Goal: Task Accomplishment & Management: Complete application form

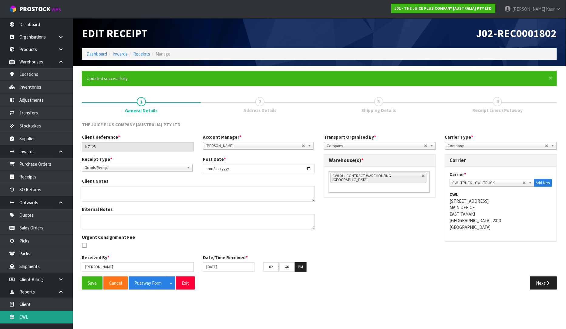
click at [40, 319] on link "CWL" at bounding box center [36, 317] width 73 height 12
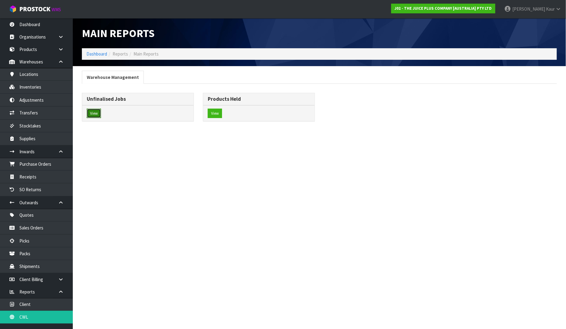
click at [93, 116] on button "View" at bounding box center [94, 114] width 14 height 10
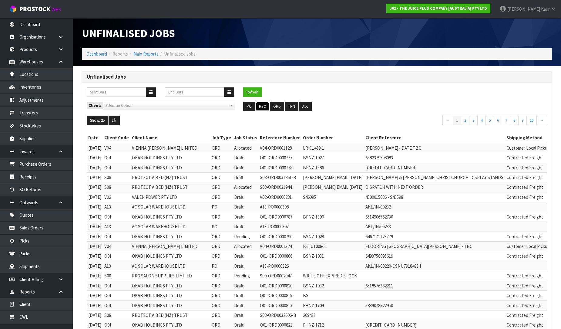
click at [265, 107] on button "REC" at bounding box center [263, 107] width 14 height 10
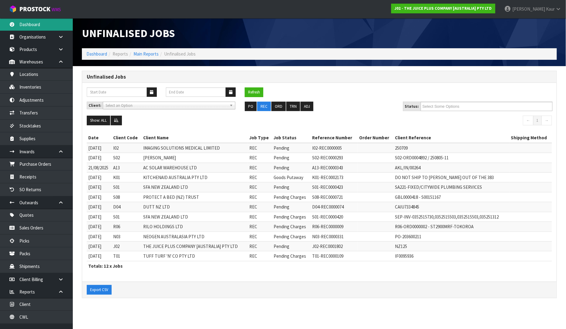
click at [25, 22] on link "Dashboard" at bounding box center [36, 24] width 73 height 12
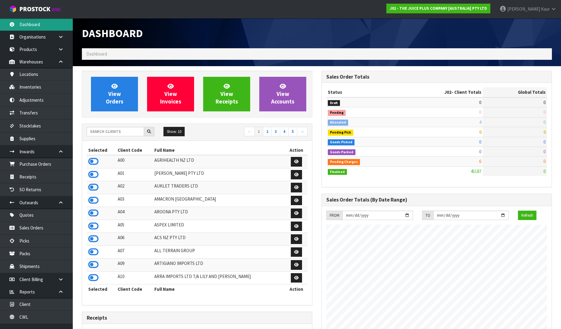
scroll to position [460, 240]
click at [117, 138] on div "Show: 10 5 10 25 50 ← 1 2 3 4 5 →" at bounding box center [197, 132] width 230 height 17
click at [117, 132] on input "text" at bounding box center [115, 131] width 57 height 9
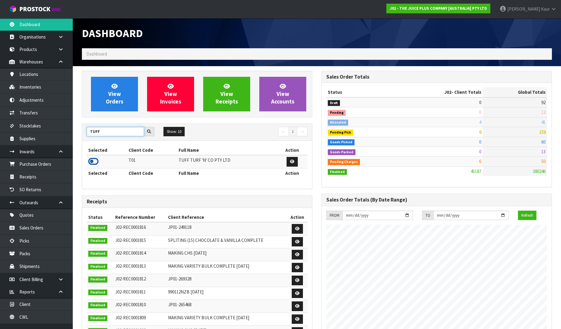
type input "TUFF"
click at [95, 159] on icon at bounding box center [93, 161] width 10 height 9
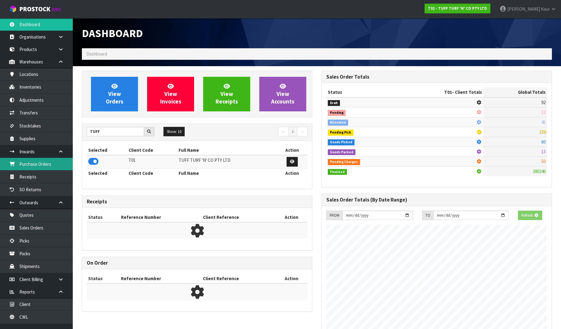
scroll to position [378, 240]
click at [51, 176] on link "Receipts" at bounding box center [36, 176] width 73 height 12
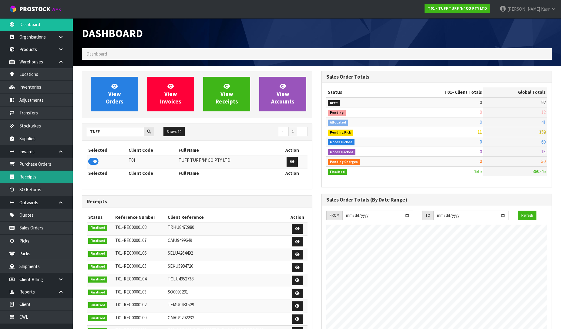
scroll to position [460, 240]
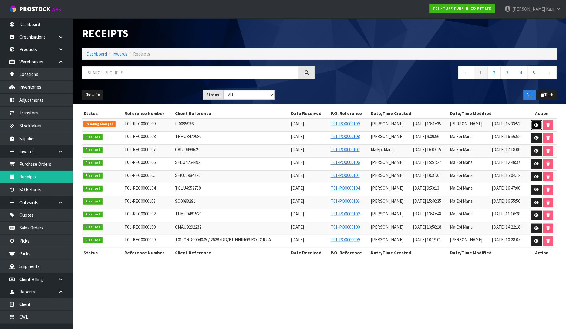
click at [534, 125] on link at bounding box center [536, 125] width 11 height 10
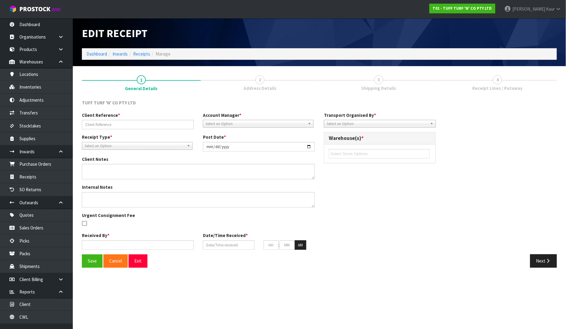
type input "IF0095936"
type input "[DATE]"
type input "[PERSON_NAME]"
type input "[DATE]"
type input "01"
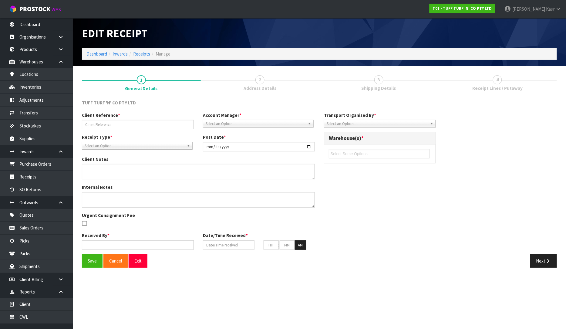
type input "47"
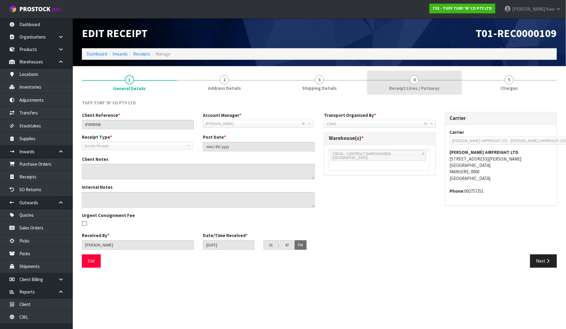
click at [424, 86] on span "Receipt Lines / Putaway" at bounding box center [414, 88] width 50 height 6
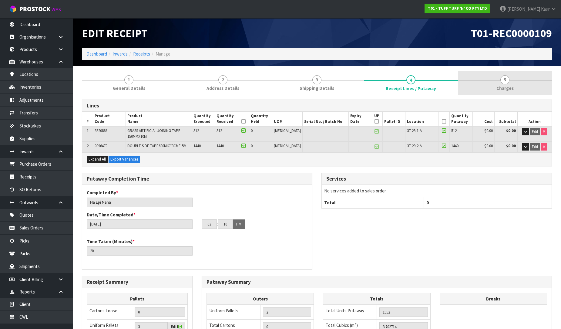
click at [507, 86] on span "Charges" at bounding box center [505, 88] width 17 height 6
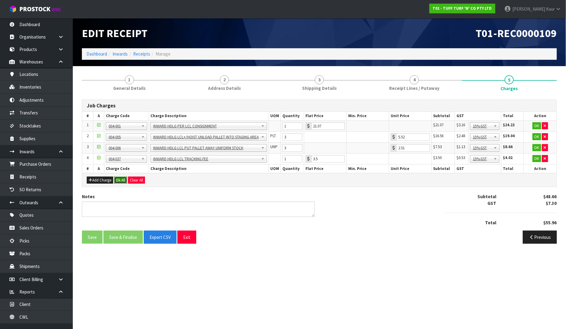
click at [121, 178] on button "Ok All" at bounding box center [120, 180] width 13 height 7
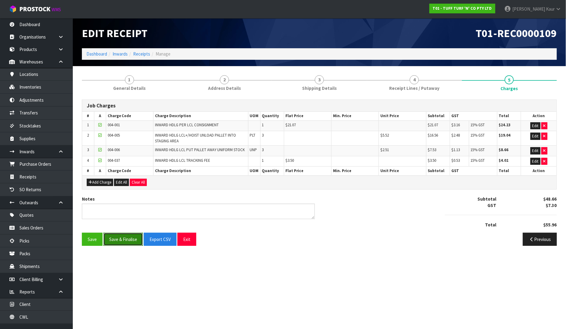
click at [119, 239] on button "Save & Finalise" at bounding box center [122, 239] width 39 height 13
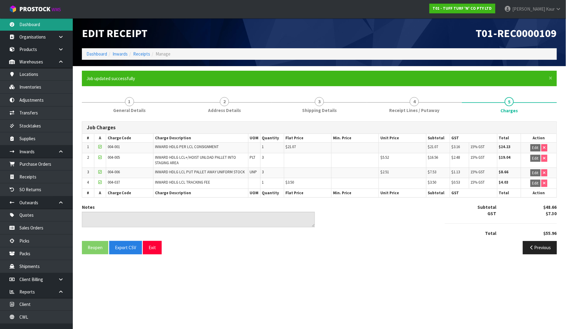
click at [39, 25] on link "Dashboard" at bounding box center [36, 24] width 73 height 12
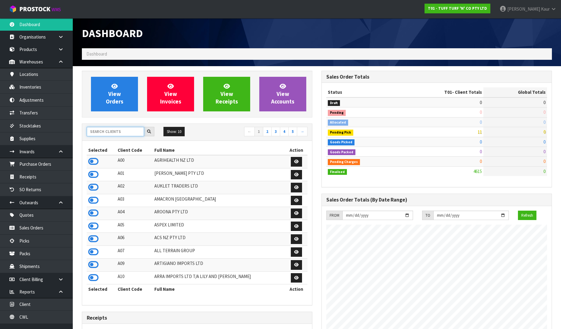
scroll to position [460, 240]
click at [103, 133] on input "text" at bounding box center [115, 131] width 57 height 9
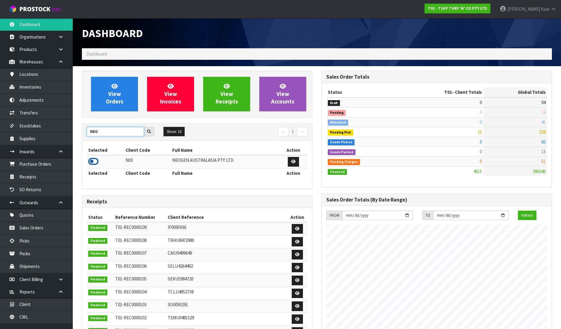
type input "NEO"
click at [93, 161] on icon at bounding box center [93, 161] width 10 height 9
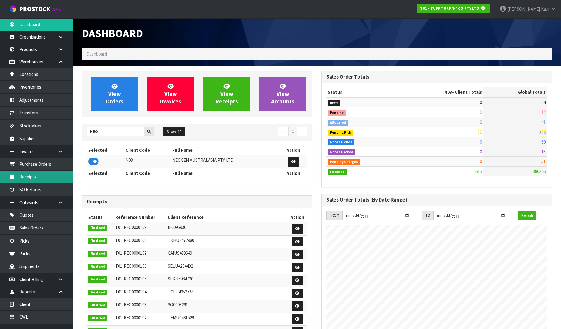
scroll to position [378, 240]
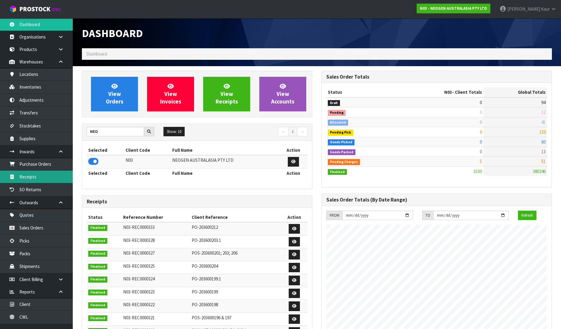
click at [56, 177] on link "Receipts" at bounding box center [36, 176] width 73 height 12
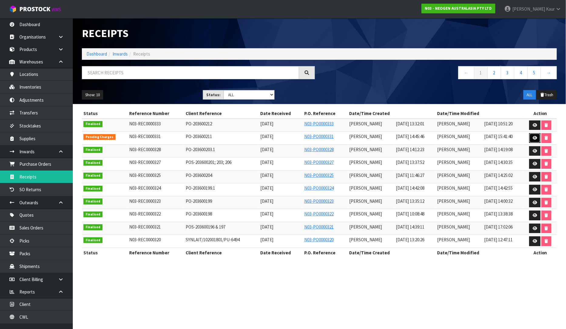
click at [535, 140] on icon at bounding box center [535, 138] width 5 height 4
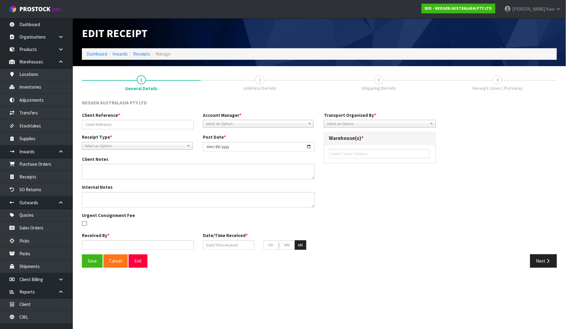
type input "PO-203600211"
type input "[DATE]"
type textarea "700006852 PUT ON HELD QA UNTIL TESTING CLEARANCE"
type input "[PERSON_NAME]"
type input "[DATE]"
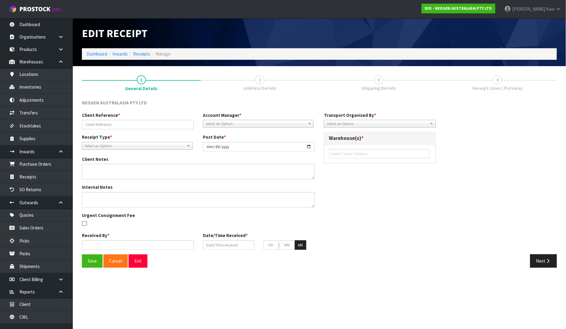
type input "02"
type input "45"
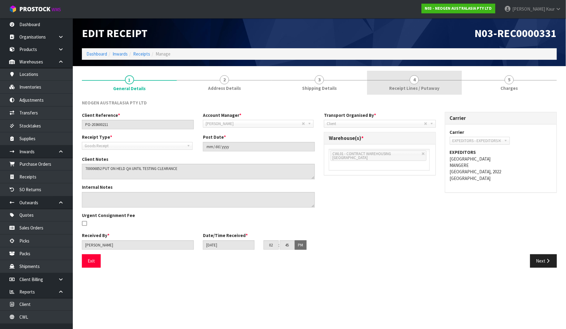
click at [405, 87] on span "Receipt Lines / Putaway" at bounding box center [414, 88] width 50 height 6
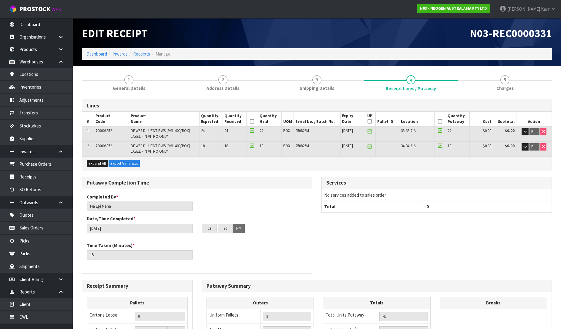
scroll to position [121, 0]
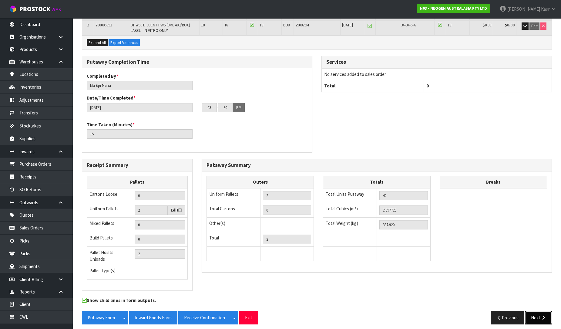
click at [541, 315] on icon "button" at bounding box center [544, 317] width 6 height 5
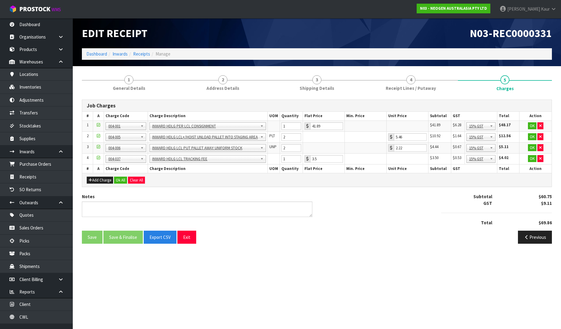
scroll to position [0, 0]
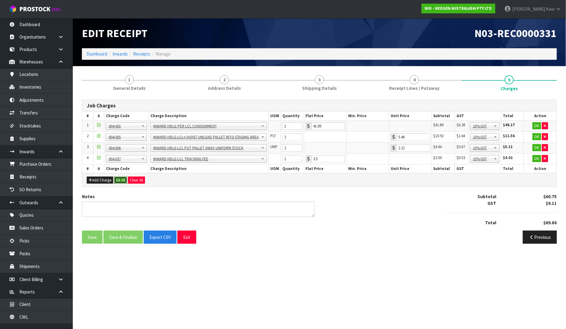
click at [120, 178] on button "Ok All" at bounding box center [120, 180] width 13 height 7
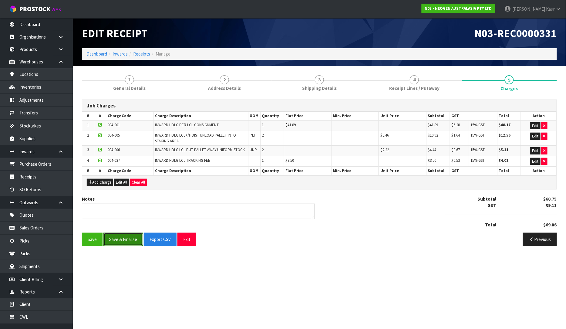
click at [122, 241] on button "Save & Finalise" at bounding box center [122, 239] width 39 height 13
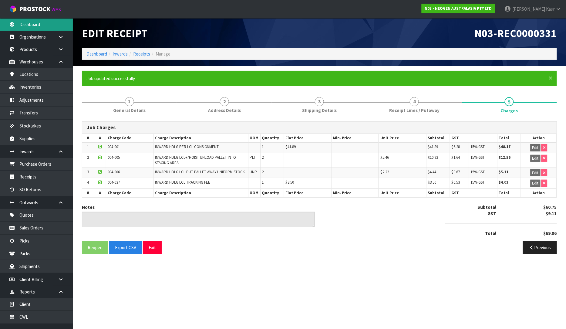
click at [31, 20] on link "Dashboard" at bounding box center [36, 24] width 73 height 12
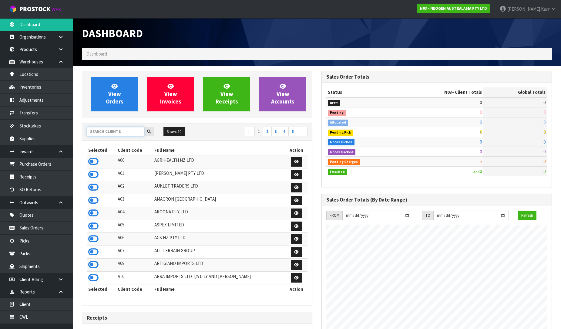
scroll to position [460, 240]
click at [97, 132] on input "text" at bounding box center [115, 131] width 57 height 9
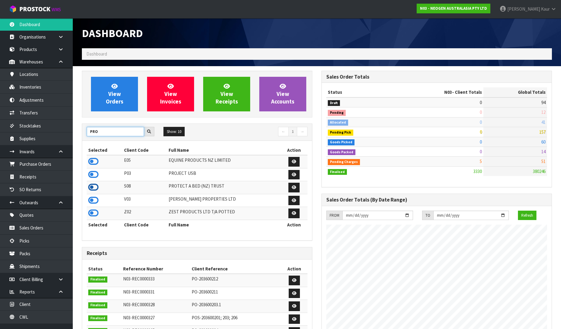
type input "PRO"
click at [91, 189] on icon at bounding box center [93, 187] width 10 height 9
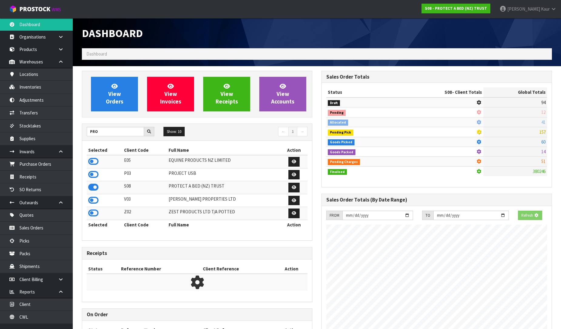
scroll to position [378, 240]
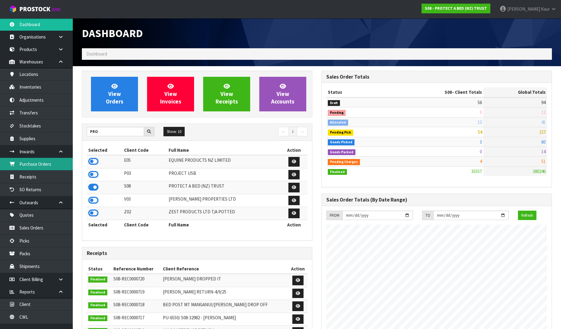
click at [47, 169] on link "Purchase Orders" at bounding box center [36, 164] width 73 height 12
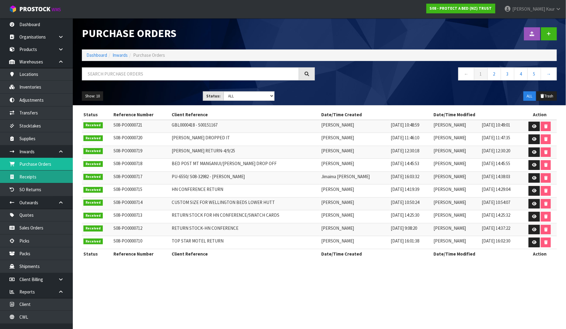
click at [37, 180] on link "Receipts" at bounding box center [36, 176] width 73 height 12
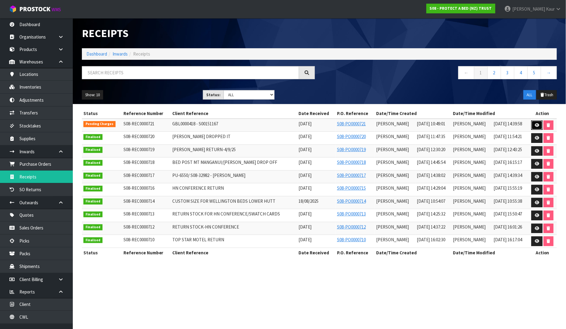
click at [535, 127] on icon at bounding box center [537, 125] width 5 height 4
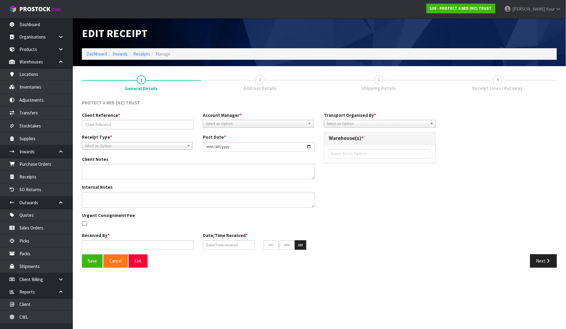
type input "GBL0000418 - S00151167"
type input "[DATE]"
type input "[PERSON_NAME]"
type input "[DATE]"
type input "10"
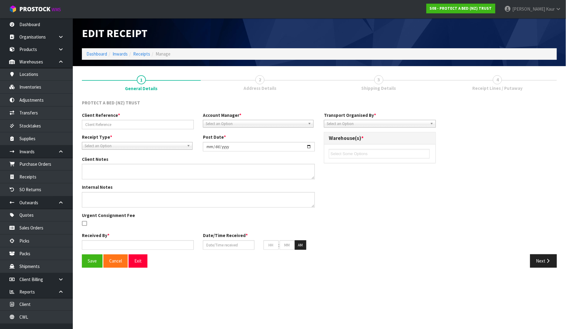
type input "49"
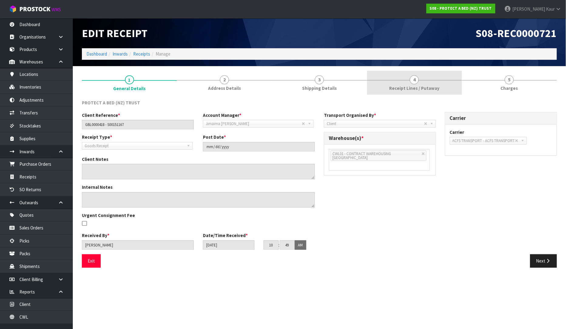
click at [383, 86] on link "4 Receipt Lines / Putaway" at bounding box center [414, 83] width 95 height 24
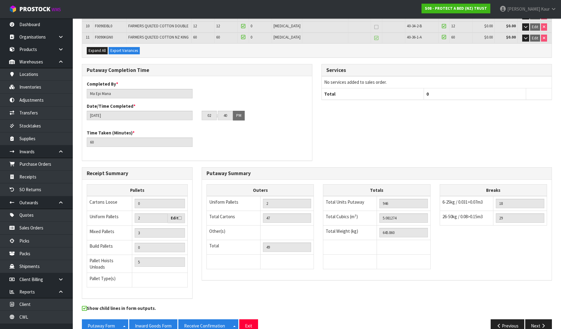
scroll to position [215, 0]
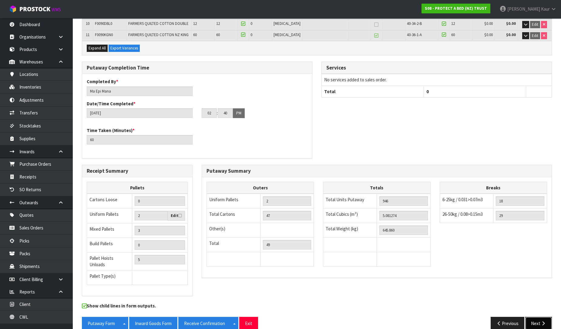
drag, startPoint x: 548, startPoint y: 312, endPoint x: 548, endPoint y: 297, distance: 15.8
click at [548, 317] on button "Next" at bounding box center [538, 323] width 27 height 13
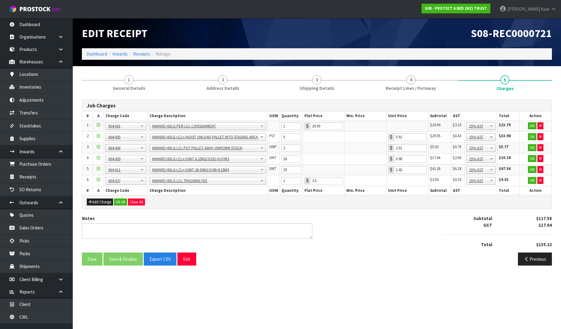
scroll to position [0, 0]
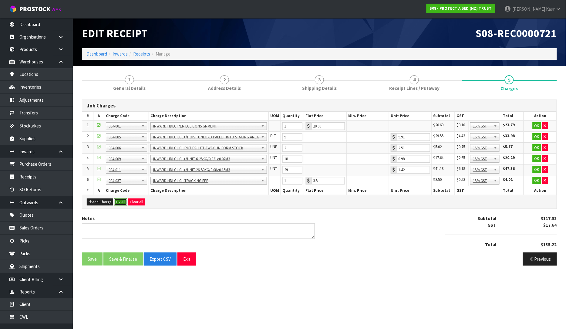
click at [123, 201] on button "Ok All" at bounding box center [120, 201] width 13 height 7
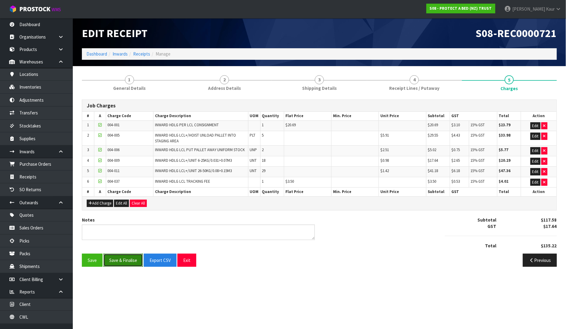
click at [126, 262] on button "Save & Finalise" at bounding box center [122, 260] width 39 height 13
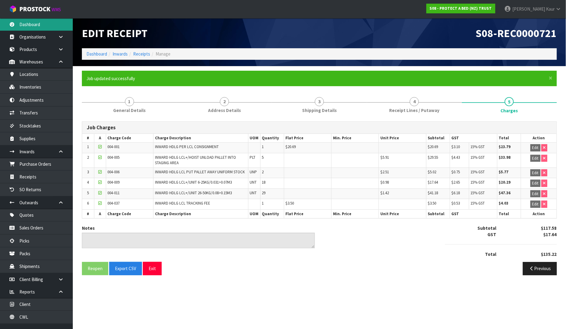
click at [27, 21] on link "Dashboard" at bounding box center [36, 24] width 73 height 12
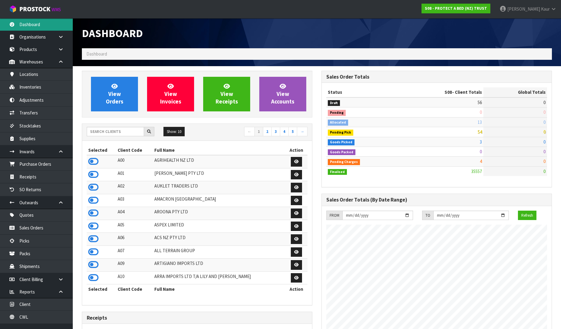
scroll to position [460, 240]
click at [111, 130] on input "text" at bounding box center [115, 131] width 57 height 9
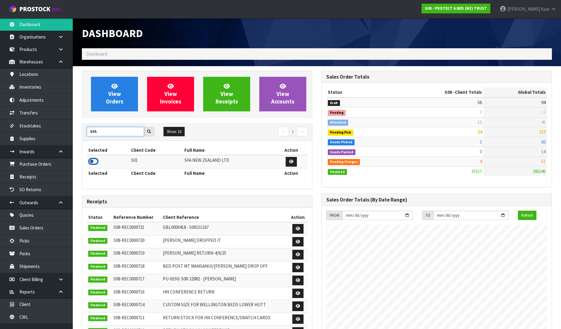
type input "SFA"
click at [93, 159] on icon at bounding box center [93, 161] width 10 height 9
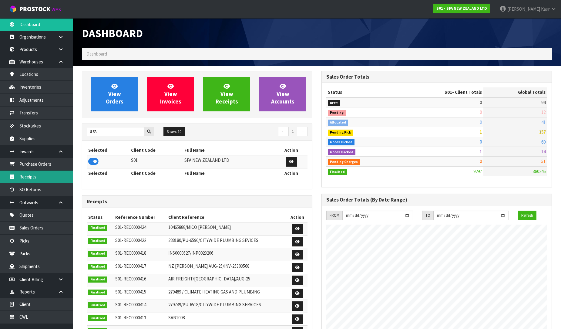
click at [52, 178] on link "Receipts" at bounding box center [36, 176] width 73 height 12
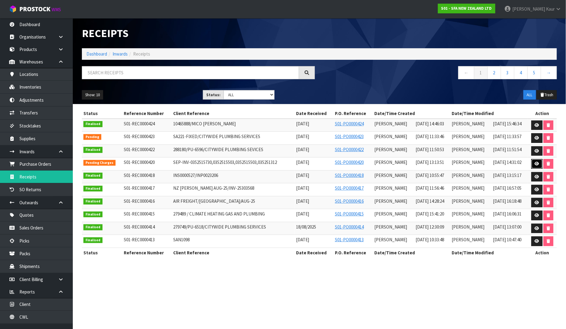
click at [541, 165] on link at bounding box center [537, 164] width 11 height 10
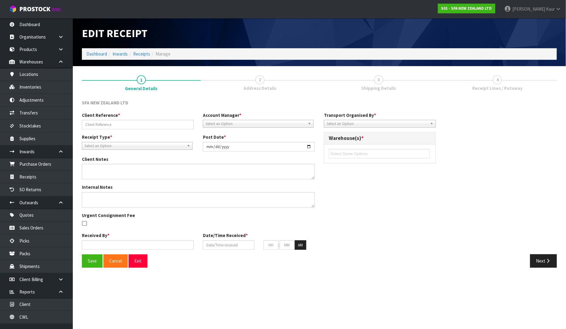
type input "SEP-INV-0352515730,0352515503,0352515503,035251312"
type input "[DATE]"
type input "[PERSON_NAME]"
type input "[DATE]"
type input "01"
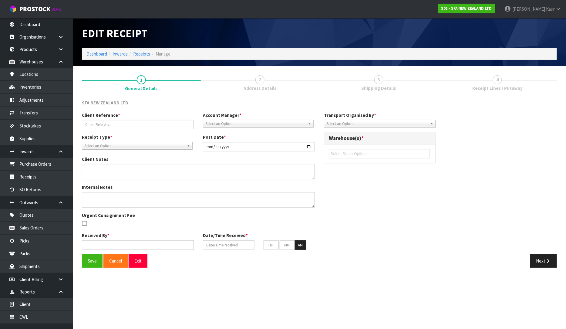
type input "13"
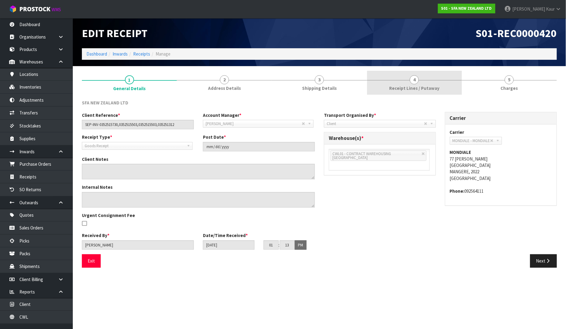
click at [418, 81] on span "4" at bounding box center [414, 79] width 9 height 9
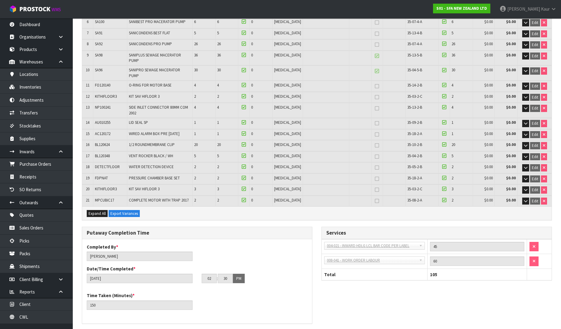
scroll to position [320, 0]
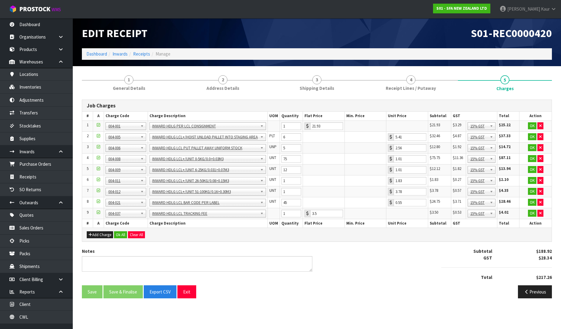
scroll to position [0, 0]
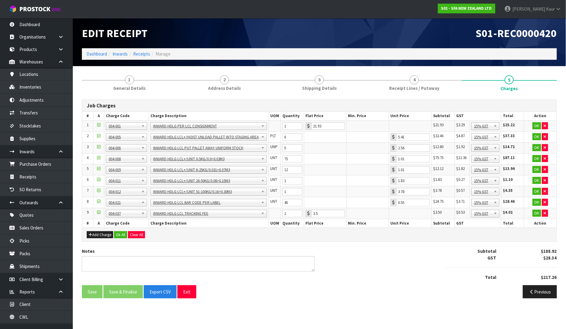
click at [101, 238] on div "Add Charge Ok All Clear All" at bounding box center [319, 235] width 474 height 14
click at [104, 235] on button "Add Charge" at bounding box center [100, 234] width 26 height 7
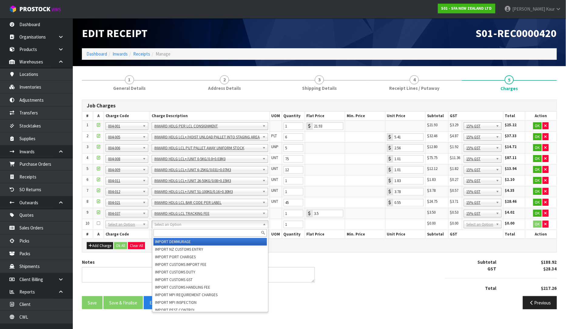
click at [159, 233] on input "text" at bounding box center [210, 233] width 113 height 8
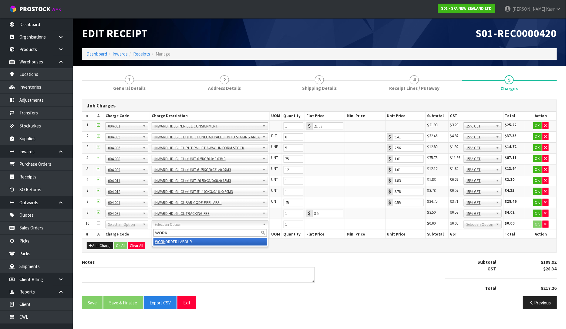
type input "WORK"
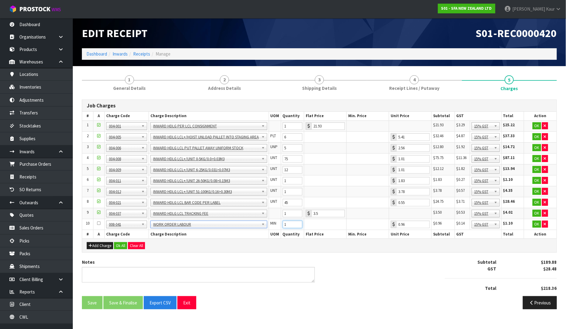
click at [280, 224] on tr "10 001-001 001-002 001-003 001-004 001-005 001-006 001-007 001-008 001-009 001-…" at bounding box center [319, 224] width 474 height 11
drag, startPoint x: 289, startPoint y: 227, endPoint x: 279, endPoint y: 227, distance: 10.0
click at [279, 227] on tr "10 001-001 001-002 001-003 001-004 001-005 001-006 001-007 001-008 001-009 001-…" at bounding box center [319, 224] width 474 height 11
type input "0"
type input "60"
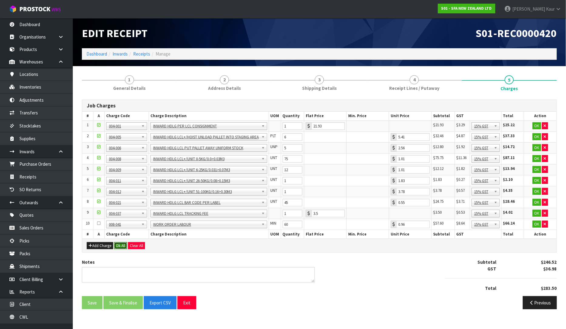
click at [117, 246] on button "Ok All" at bounding box center [120, 245] width 13 height 7
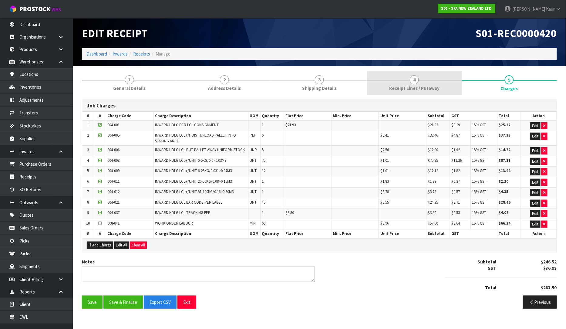
click at [421, 77] on link "4 Receipt Lines / Putaway" at bounding box center [414, 83] width 95 height 24
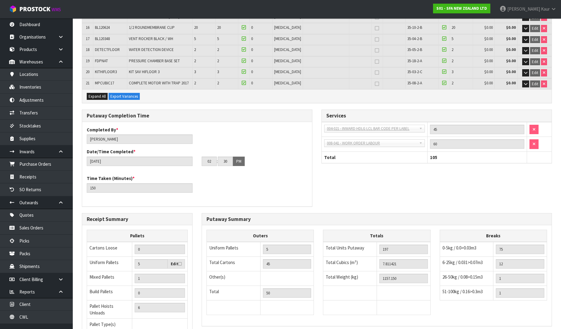
scroll to position [320, 0]
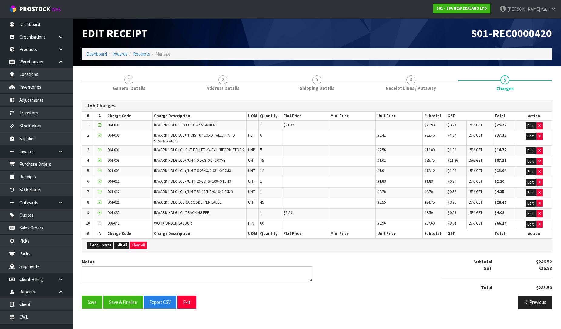
scroll to position [0, 0]
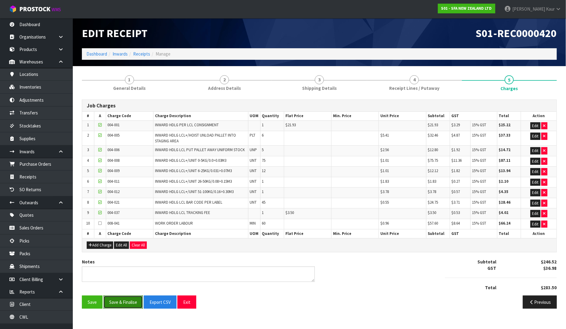
click at [114, 302] on button "Save & Finalise" at bounding box center [122, 301] width 39 height 13
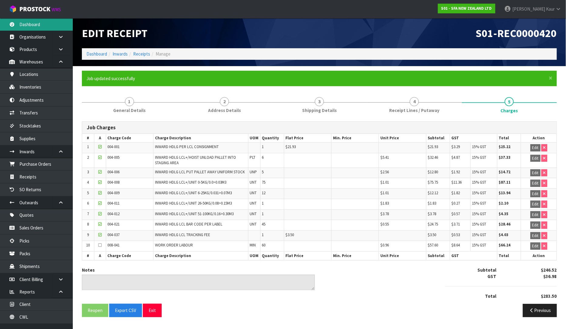
click at [35, 28] on link "Dashboard" at bounding box center [36, 24] width 73 height 12
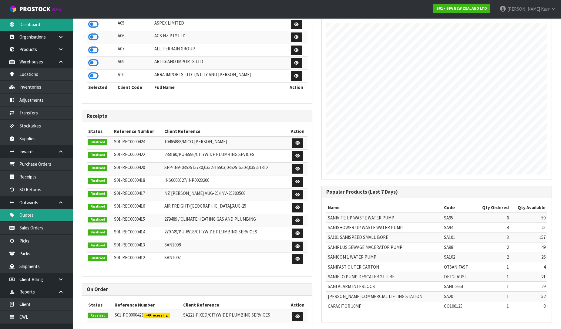
scroll to position [460, 240]
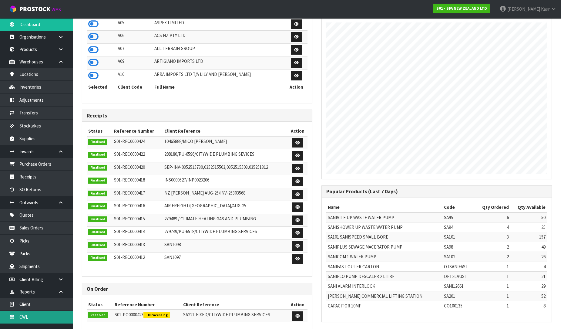
click at [30, 319] on link "CWL" at bounding box center [36, 317] width 73 height 12
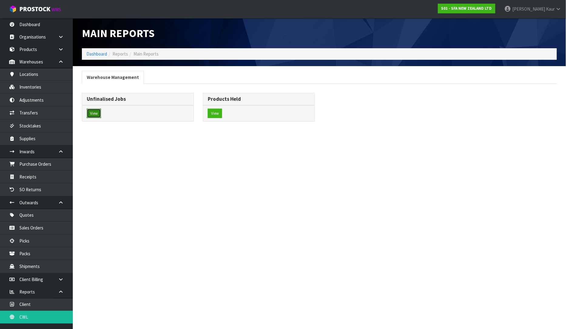
click at [100, 117] on button "View" at bounding box center [94, 114] width 14 height 10
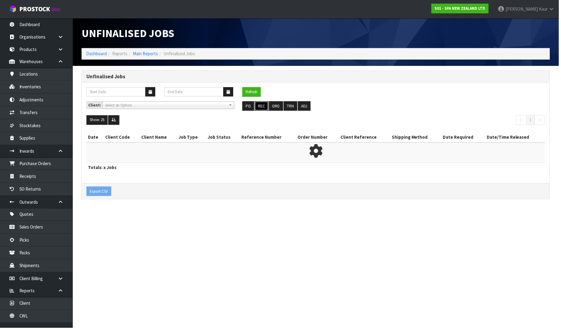
click at [268, 108] on button "REC" at bounding box center [263, 107] width 14 height 10
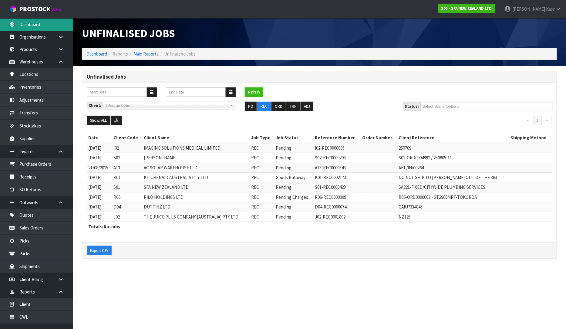
click at [29, 21] on link "Dashboard" at bounding box center [36, 24] width 73 height 12
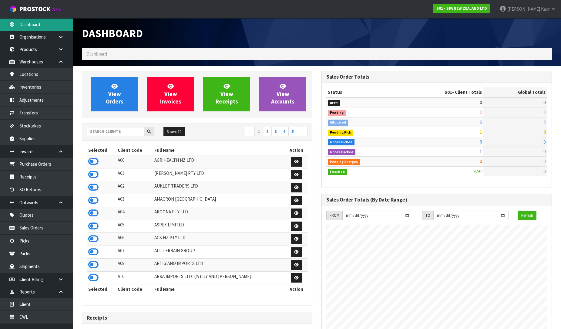
scroll to position [460, 240]
click at [97, 135] on input "text" at bounding box center [115, 131] width 57 height 9
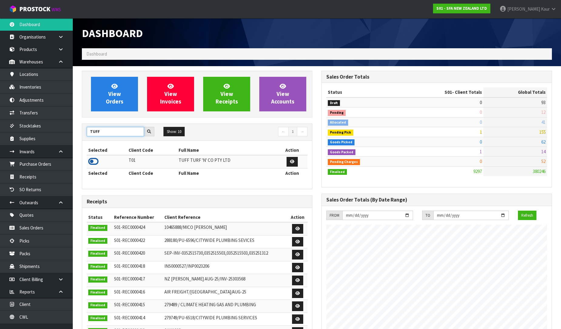
type input "TUFF"
click at [90, 162] on icon at bounding box center [93, 161] width 10 height 9
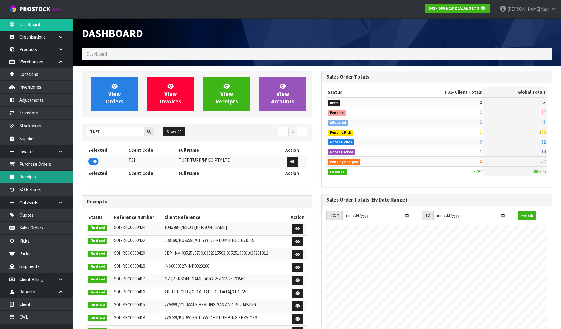
scroll to position [378, 240]
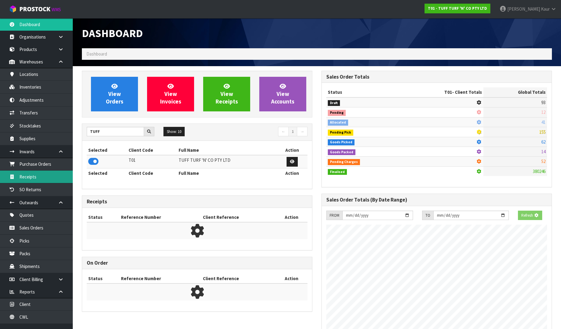
click at [42, 174] on link "Receipts" at bounding box center [36, 176] width 73 height 12
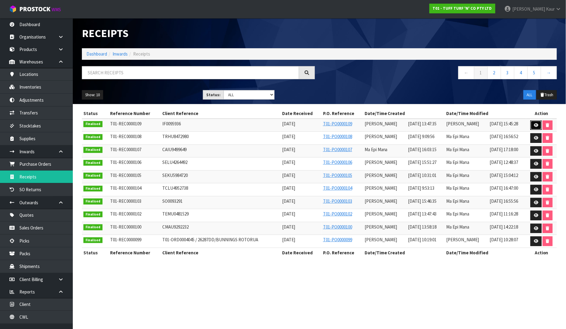
click at [537, 126] on icon at bounding box center [536, 125] width 5 height 4
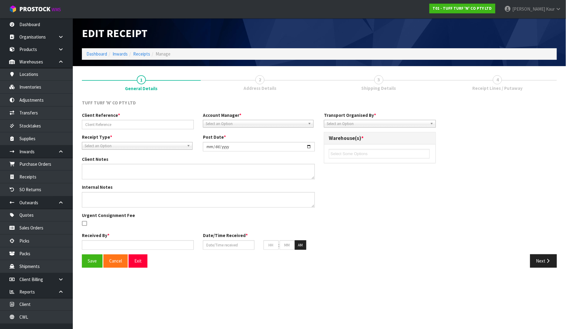
type input "IF0095936"
type input "[DATE]"
type input "[PERSON_NAME]"
type input "[DATE]"
type input "01"
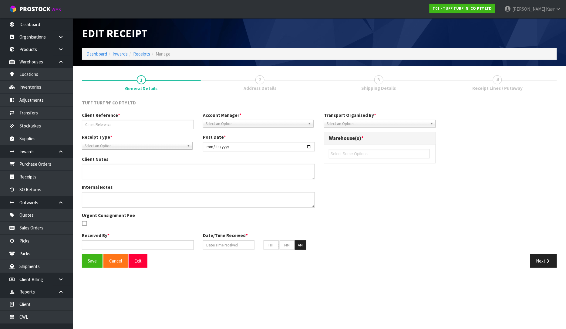
type input "47"
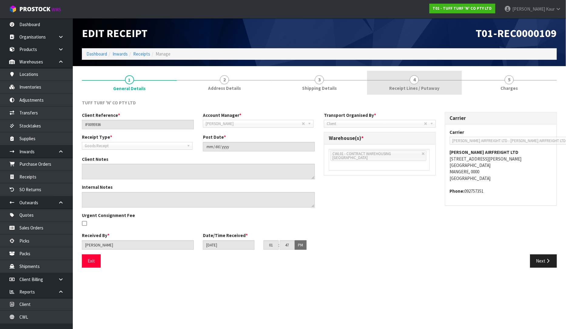
click at [396, 83] on link "4 Receipt Lines / Putaway" at bounding box center [414, 83] width 95 height 24
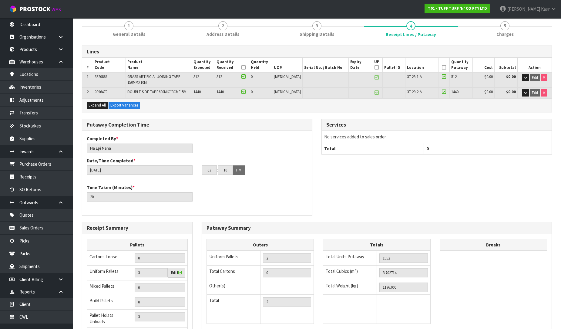
scroll to position [117, 0]
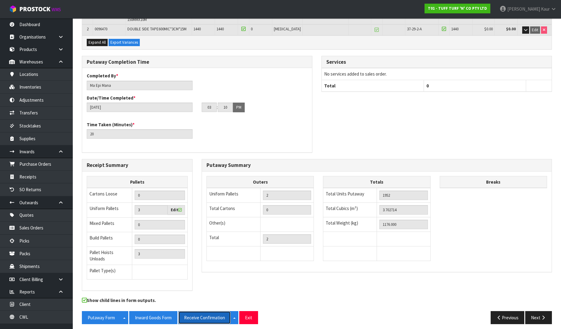
click at [193, 311] on button "Receive Confirmation" at bounding box center [204, 317] width 52 height 13
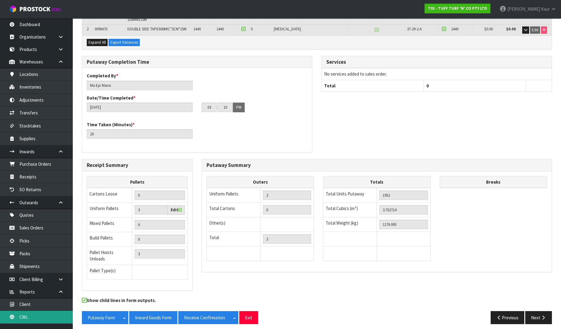
click at [50, 315] on link "CWL" at bounding box center [36, 317] width 73 height 12
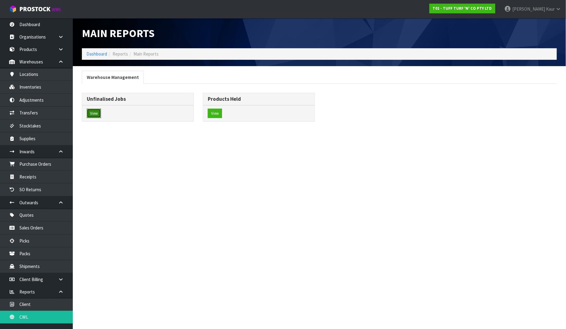
click at [95, 110] on button "View" at bounding box center [94, 114] width 14 height 10
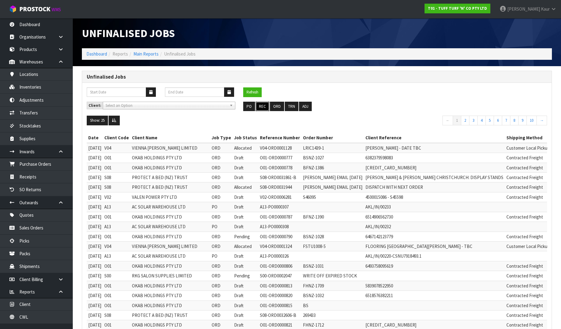
click at [264, 104] on button "REC" at bounding box center [263, 107] width 14 height 10
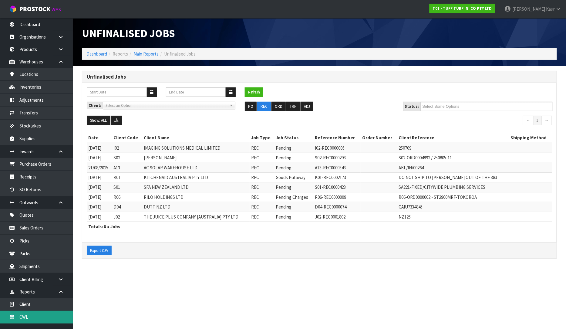
click at [41, 314] on link "CWL" at bounding box center [36, 317] width 73 height 12
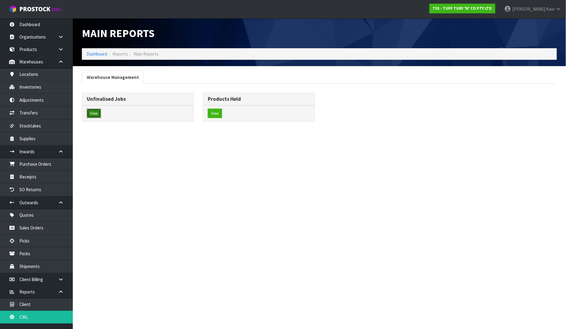
click at [91, 114] on button "View" at bounding box center [94, 114] width 14 height 10
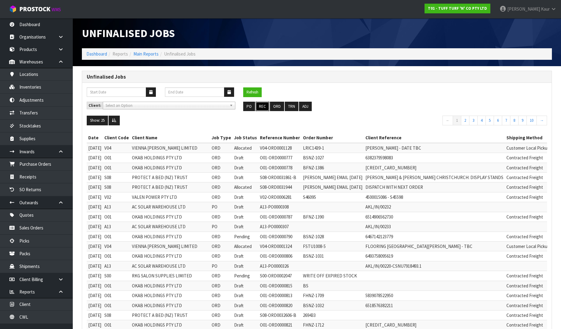
click at [262, 106] on button "REC" at bounding box center [263, 107] width 14 height 10
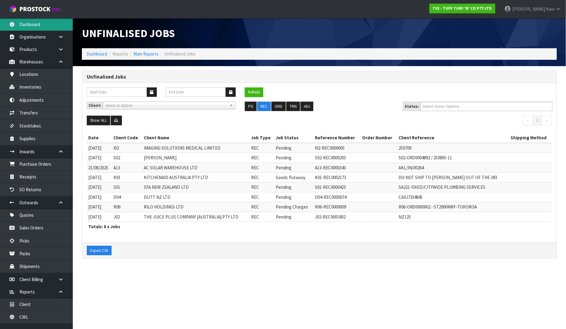
click at [38, 25] on link "Dashboard" at bounding box center [36, 24] width 73 height 12
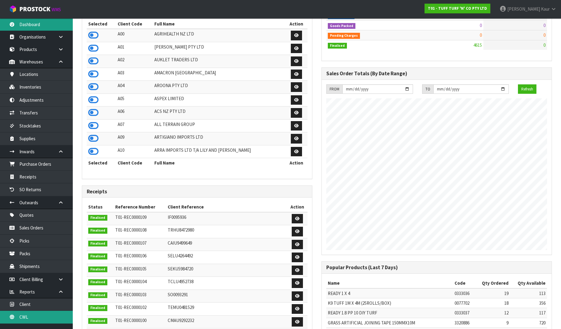
scroll to position [460, 240]
click at [31, 320] on link "CWL" at bounding box center [36, 317] width 73 height 12
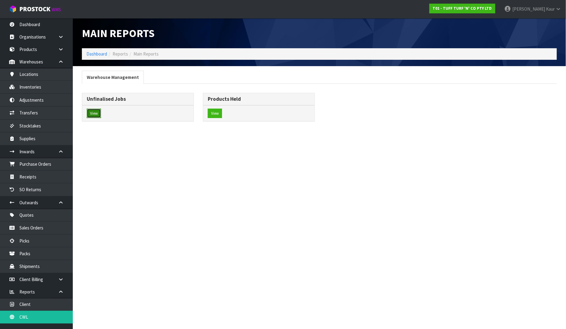
click at [88, 116] on button "View" at bounding box center [94, 114] width 14 height 10
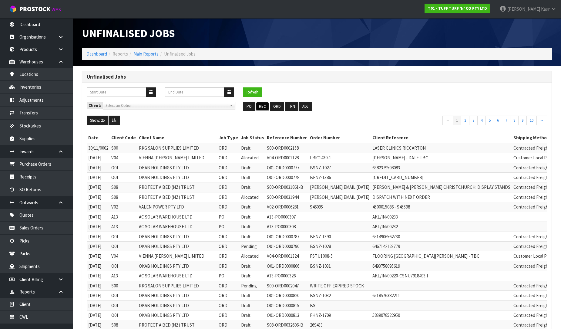
click at [262, 108] on button "REC" at bounding box center [263, 107] width 14 height 10
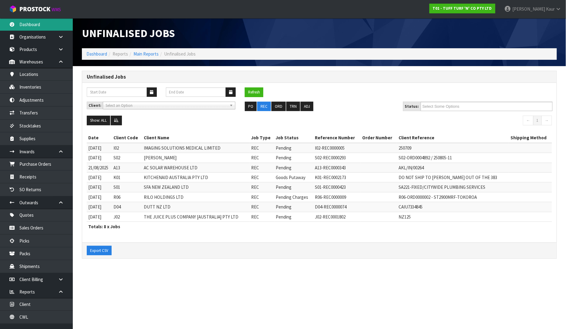
click at [42, 24] on link "Dashboard" at bounding box center [36, 24] width 73 height 12
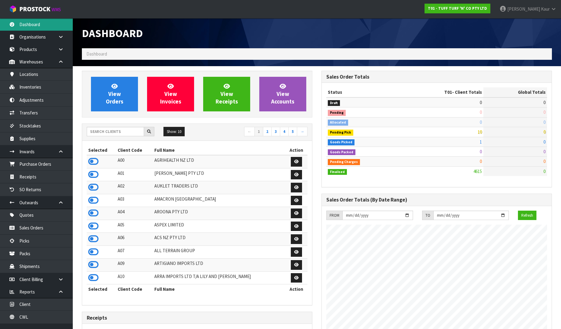
scroll to position [460, 240]
click at [122, 133] on input "text" at bounding box center [115, 131] width 57 height 9
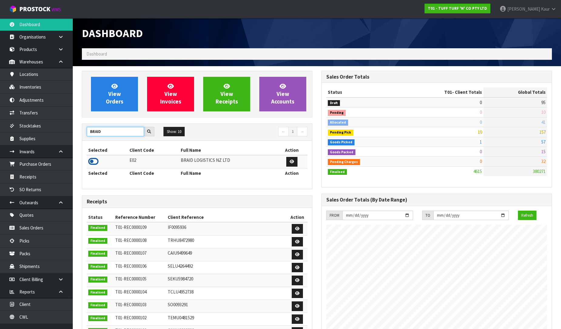
type input "BRAID"
click at [93, 161] on icon at bounding box center [93, 161] width 10 height 9
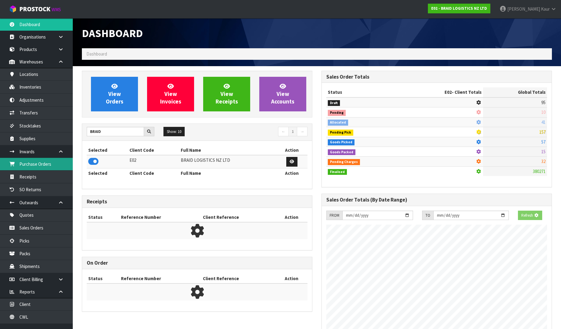
scroll to position [390, 240]
click at [65, 165] on link "Purchase Orders" at bounding box center [36, 164] width 73 height 12
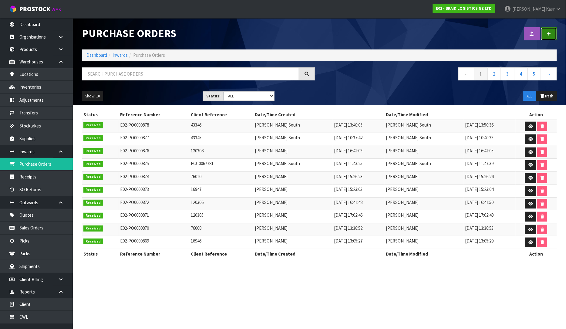
click at [549, 34] on icon at bounding box center [549, 34] width 4 height 5
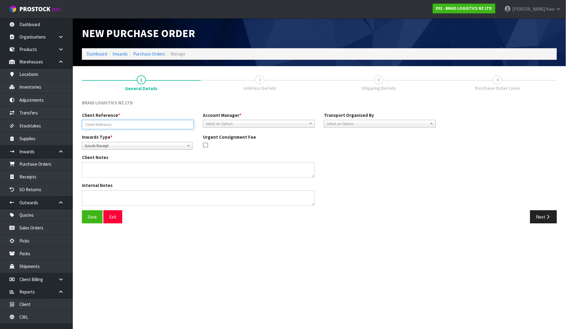
click at [113, 127] on input "text" at bounding box center [138, 124] width 112 height 9
type input "ECC0067892"
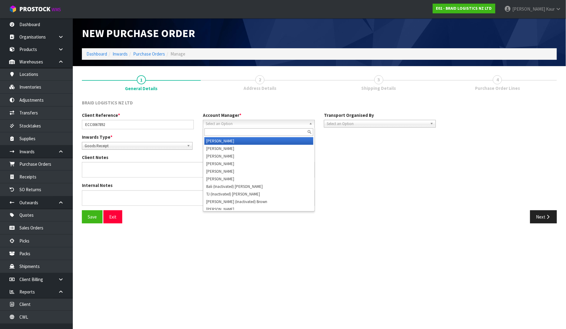
click at [251, 125] on span "Select an Option" at bounding box center [256, 123] width 101 height 7
type input "D"
click at [235, 140] on li "D [PERSON_NAME]" at bounding box center [258, 141] width 109 height 8
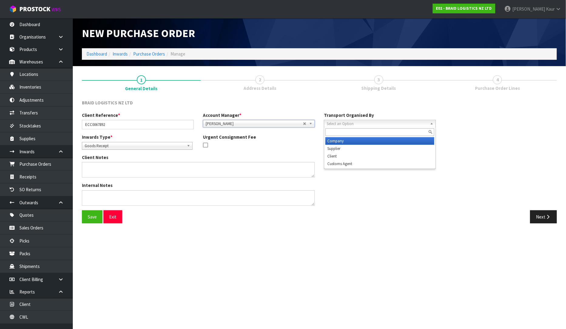
click at [332, 123] on span "Select an Option" at bounding box center [377, 123] width 101 height 7
click at [346, 149] on li "Supplier" at bounding box center [380, 149] width 109 height 8
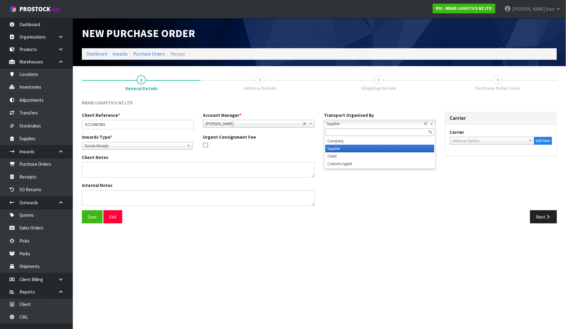
click at [346, 123] on span "Supplier" at bounding box center [375, 123] width 97 height 7
click at [348, 156] on li "Client" at bounding box center [380, 156] width 109 height 8
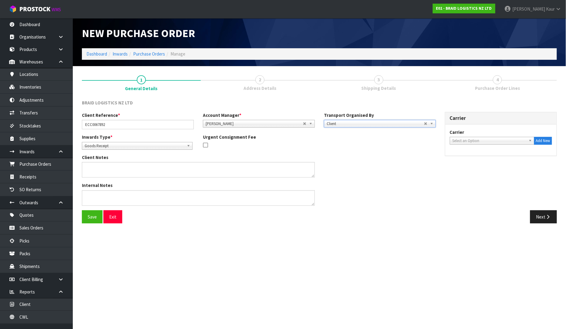
click at [472, 140] on span "Select an Option" at bounding box center [490, 140] width 74 height 7
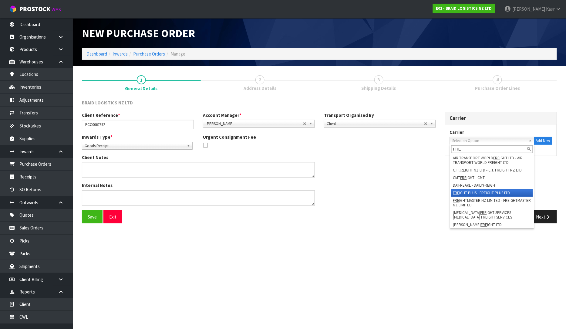
type input "FRE"
click at [484, 193] on li "FRE IGHT PLUS - FREIGHT PLUS LTD" at bounding box center [492, 193] width 82 height 8
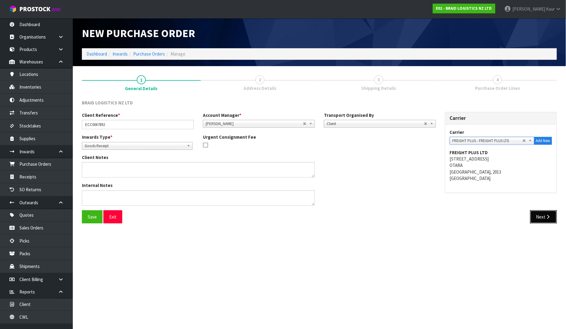
click at [542, 215] on button "Next" at bounding box center [543, 216] width 27 height 13
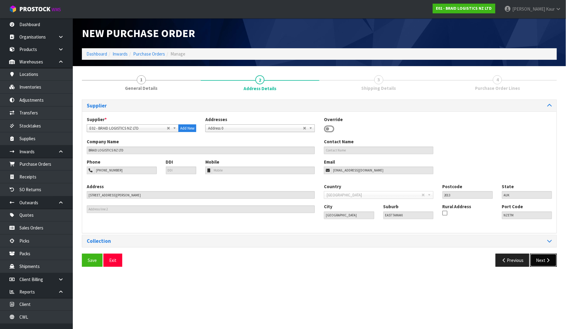
click at [547, 260] on icon "button" at bounding box center [548, 260] width 6 height 5
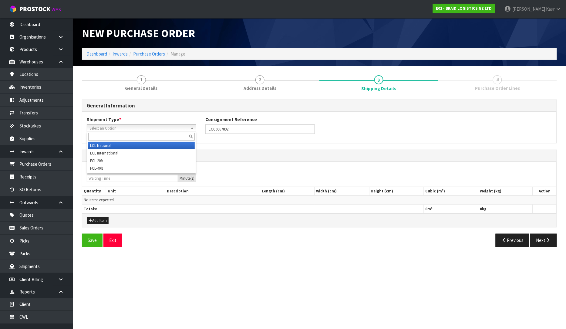
click at [96, 127] on span "Select an Option" at bounding box center [138, 128] width 99 height 7
click at [100, 143] on li "LCL National" at bounding box center [141, 146] width 106 height 8
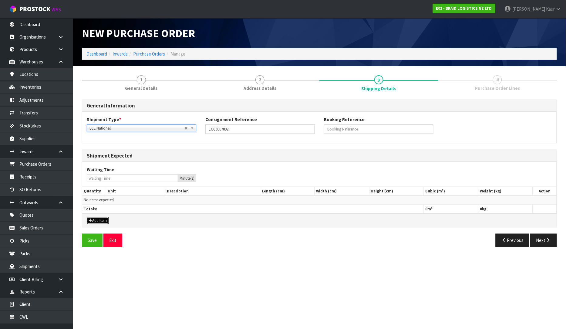
click at [100, 220] on button "Add Item" at bounding box center [98, 220] width 22 height 7
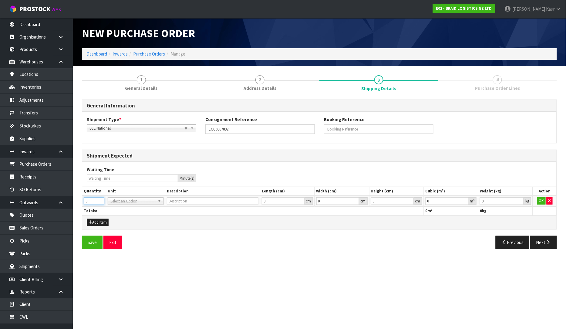
drag, startPoint x: 84, startPoint y: 202, endPoint x: 77, endPoint y: 202, distance: 7.0
click at [77, 202] on div "1 General Details 2 Address Details 3 Shipping Details 4 Purchase Order Lines G…" at bounding box center [319, 162] width 484 height 183
type input "3"
type input "BAG"
type input "0.000001"
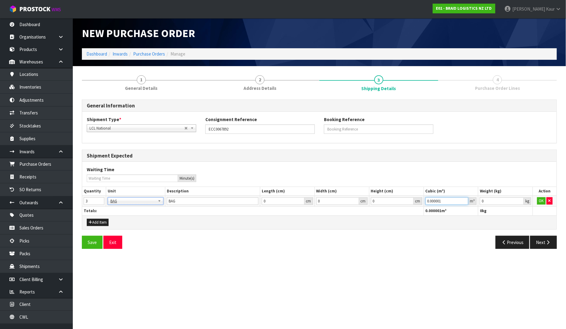
click at [463, 200] on input "0.000001" at bounding box center [447, 201] width 43 height 8
type input "0.001"
click at [519, 199] on input "0.001" at bounding box center [502, 201] width 44 height 8
click at [539, 198] on button "OK" at bounding box center [541, 200] width 8 height 7
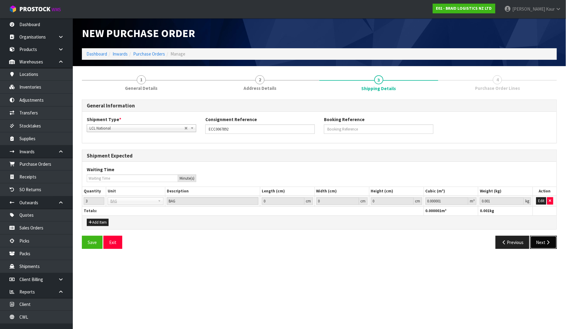
click at [550, 243] on icon "button" at bounding box center [548, 242] width 6 height 5
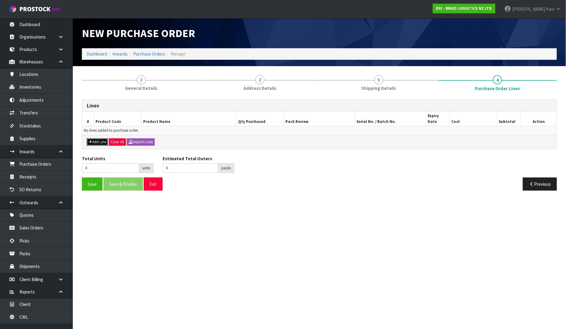
click at [96, 139] on button "Add Line" at bounding box center [97, 141] width 21 height 7
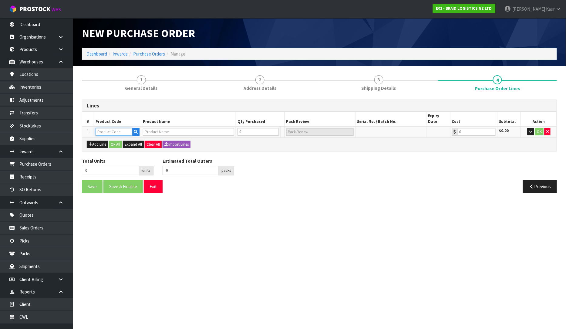
click at [103, 128] on input "text" at bounding box center [114, 132] width 37 height 8
type input "BR"
click at [122, 149] on link "BR -ROT-BAG" at bounding box center [120, 153] width 48 height 8
type input "BR-ROT-BAG"
type input "BS ROTORUA-BAG RUBBER CHIPS"
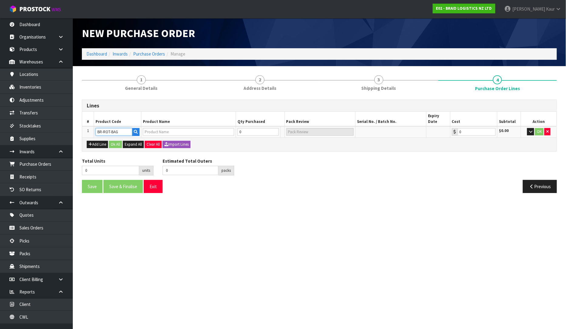
type input "0.00"
click at [253, 128] on input "0" at bounding box center [255, 132] width 37 height 8
type input "3"
type input "3 PLT"
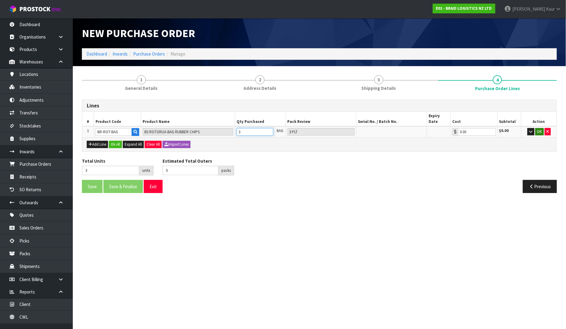
type input "3"
click at [538, 128] on button "OK" at bounding box center [539, 131] width 8 height 7
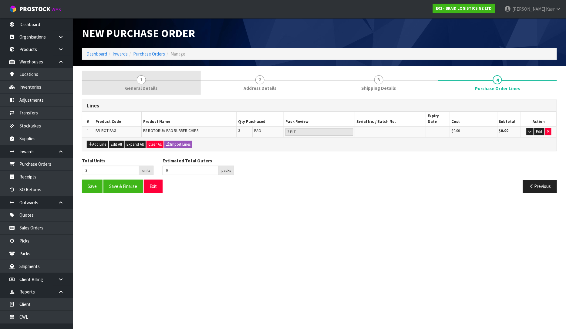
click at [143, 77] on span "1" at bounding box center [141, 79] width 9 height 9
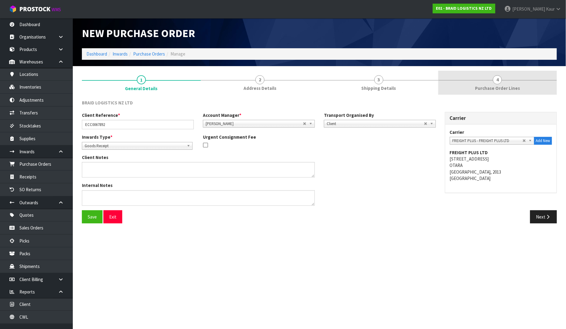
click at [487, 81] on link "4 Purchase Order Lines" at bounding box center [497, 83] width 119 height 24
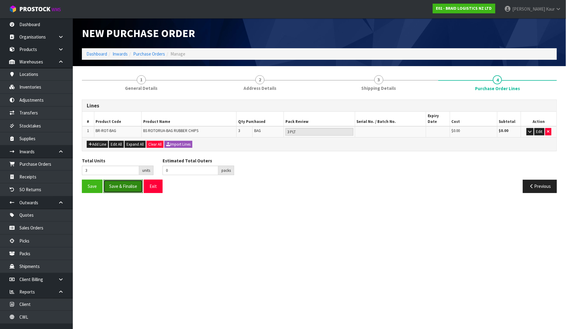
click at [125, 183] on button "Save & Finalise" at bounding box center [122, 186] width 39 height 13
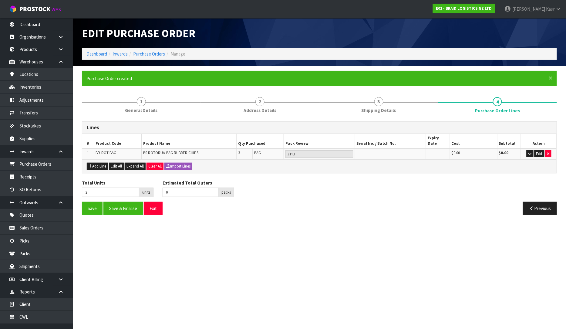
type input "0"
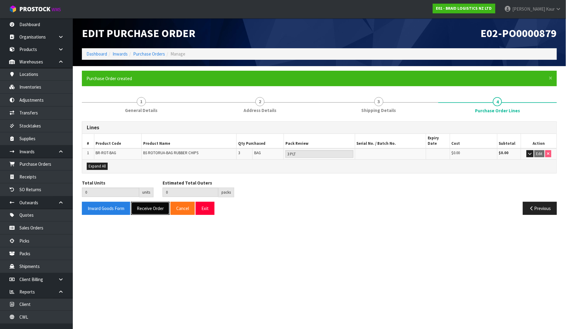
click at [143, 202] on button "Receive Order" at bounding box center [150, 208] width 39 height 13
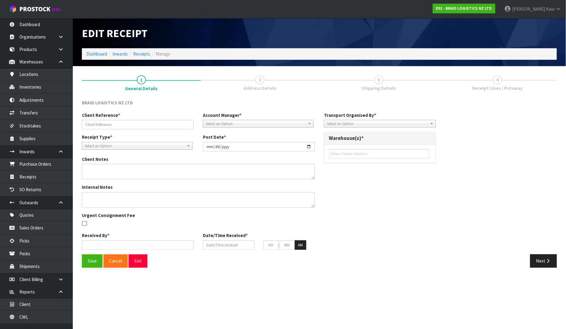
type input "ECC0067892"
type input "[DATE]"
type input "[PERSON_NAME]"
type input "[DATE]"
type input "04"
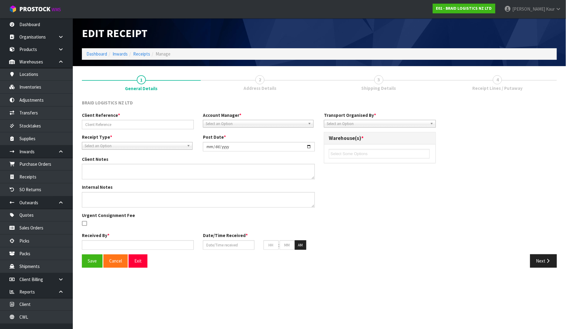
type input "01"
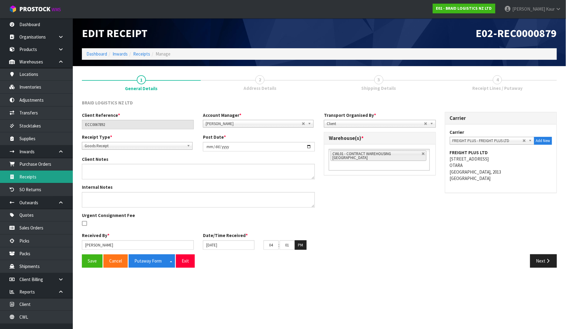
click at [43, 180] on link "Receipts" at bounding box center [36, 176] width 73 height 12
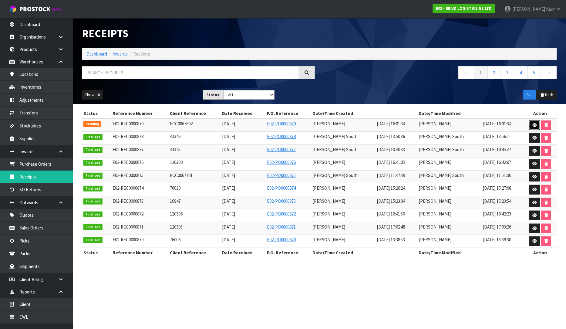
click at [535, 124] on icon at bounding box center [534, 125] width 5 height 4
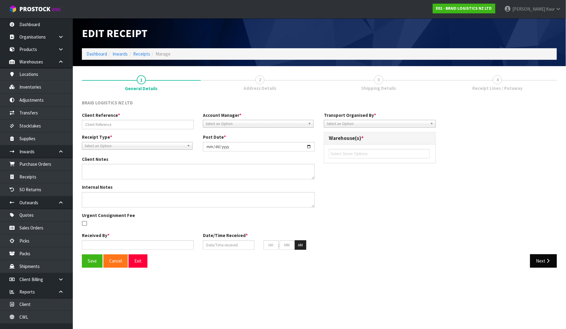
type input "ECC0067892"
type input "[DATE]"
type input "[PERSON_NAME]"
type input "[DATE]"
type input "04"
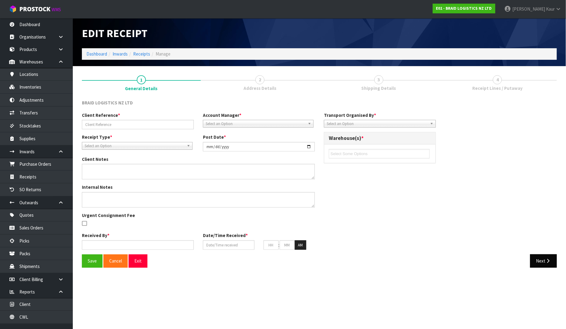
type input "01"
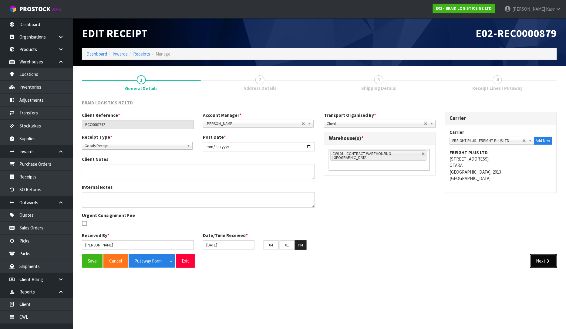
click at [541, 261] on button "Next" at bounding box center [543, 260] width 27 height 13
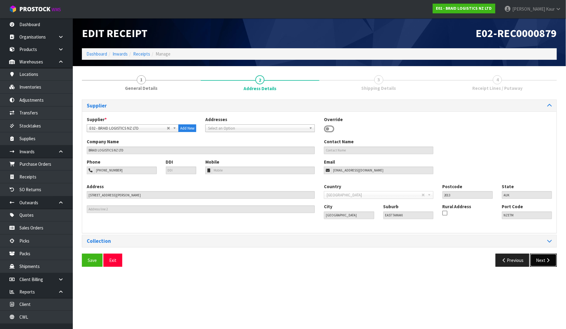
click at [548, 261] on icon "button" at bounding box center [548, 260] width 6 height 5
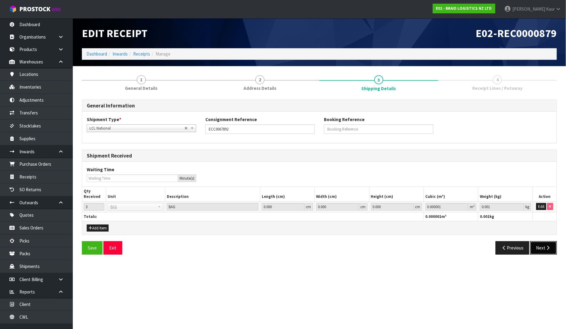
click at [548, 250] on icon "button" at bounding box center [548, 247] width 6 height 5
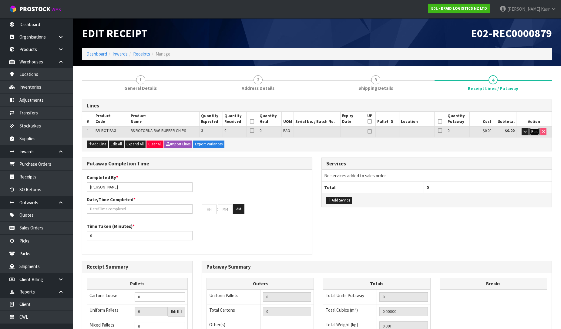
click at [534, 129] on span "Edit" at bounding box center [535, 131] width 6 height 5
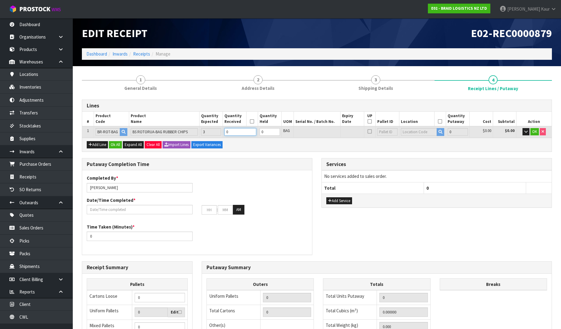
click at [243, 133] on input "0" at bounding box center [241, 132] width 32 height 8
type input "3"
type input "2100"
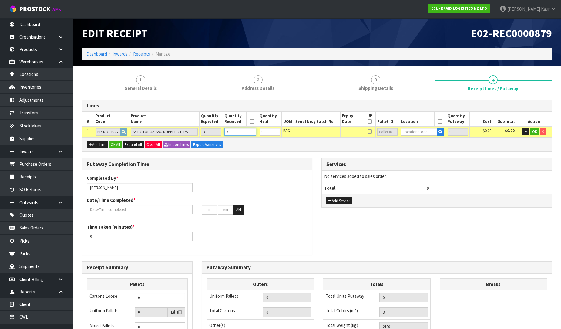
type input "3"
click at [414, 131] on input "text" at bounding box center [419, 132] width 36 height 8
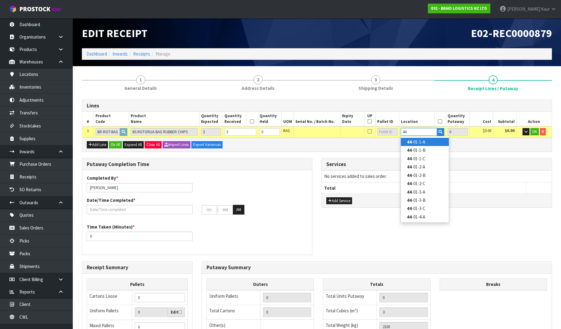
type input "44"
drag, startPoint x: 427, startPoint y: 140, endPoint x: 486, endPoint y: 140, distance: 59.5
click at [426, 140] on link "44 -01-1-A" at bounding box center [425, 142] width 48 height 8
type input "3"
type input "44-01-1-A"
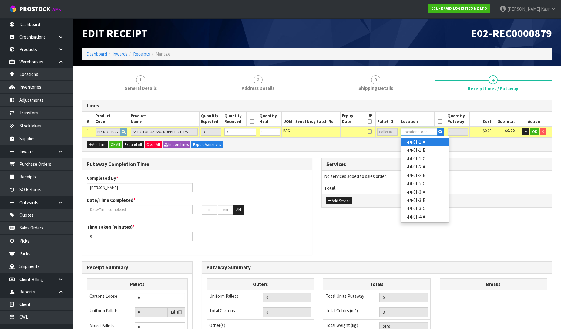
type input "3"
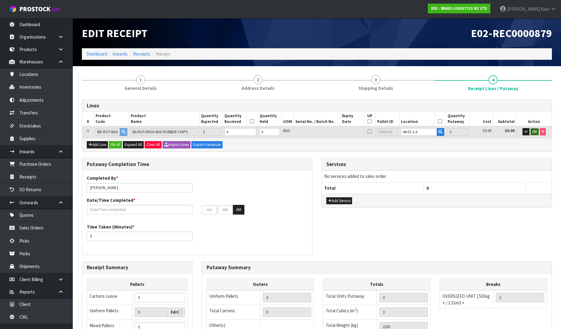
click at [535, 132] on span "OK" at bounding box center [534, 131] width 5 height 5
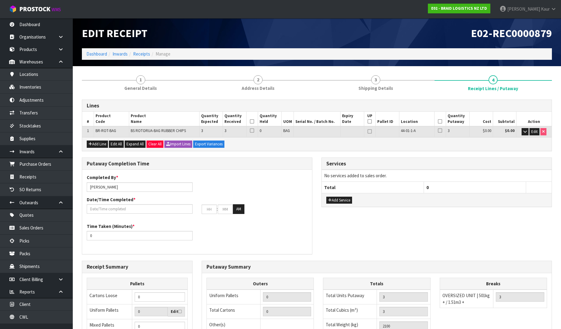
click at [252, 122] on icon at bounding box center [252, 121] width 4 height 0
click at [441, 122] on icon at bounding box center [440, 121] width 4 height 0
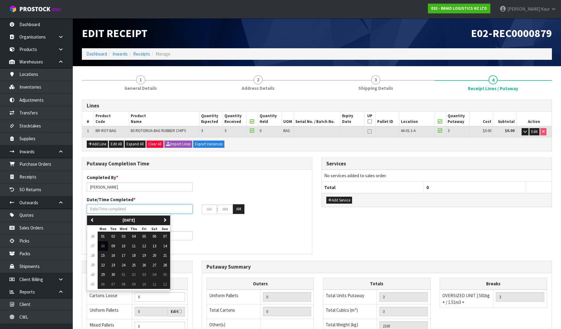
click at [100, 210] on input "text" at bounding box center [140, 208] width 106 height 9
click at [103, 245] on span "08" at bounding box center [103, 245] width 4 height 5
type input "[DATE]"
type input "12"
type input "00"
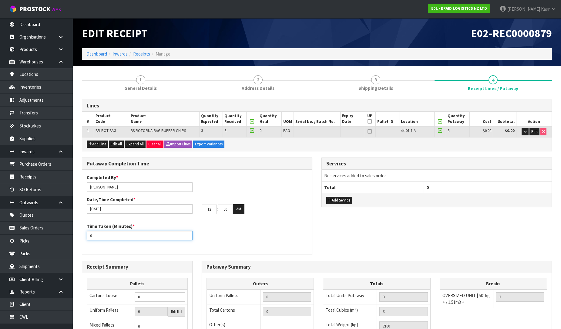
drag, startPoint x: 99, startPoint y: 237, endPoint x: 87, endPoint y: 237, distance: 11.5
click at [87, 237] on input "0" at bounding box center [140, 235] width 106 height 9
type input "10"
drag, startPoint x: 205, startPoint y: 211, endPoint x: 198, endPoint y: 211, distance: 6.7
click at [198, 211] on div "12 : 00 : 00 AM" at bounding box center [254, 209] width 115 height 10
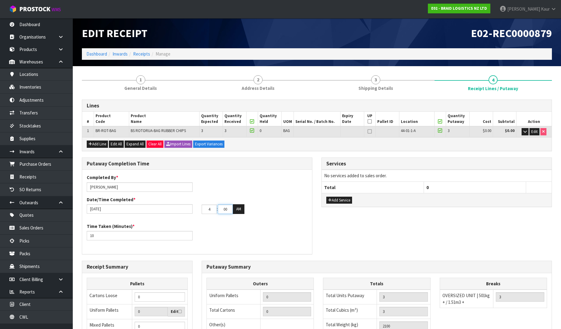
type input "04"
click at [227, 208] on input "00" at bounding box center [225, 208] width 15 height 9
type input "01"
click at [241, 208] on button "AM" at bounding box center [239, 209] width 12 height 10
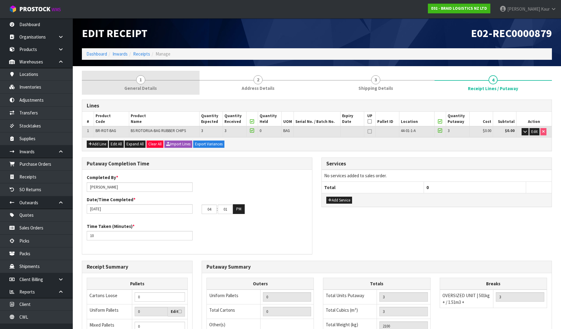
click at [141, 83] on span "1" at bounding box center [140, 79] width 9 height 9
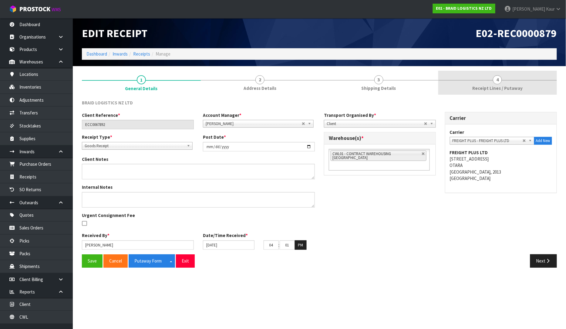
click at [499, 85] on span "Receipt Lines / Putaway" at bounding box center [497, 88] width 50 height 6
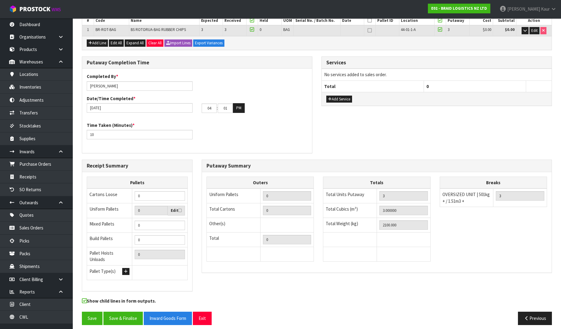
scroll to position [102, 0]
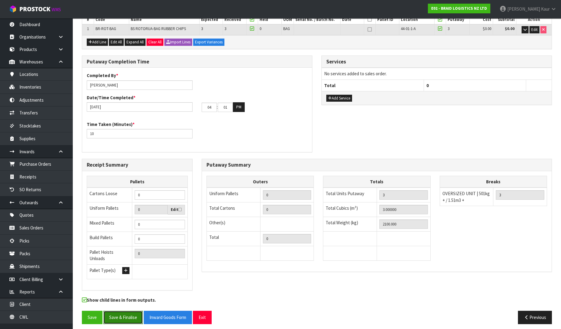
click at [119, 314] on button "Save & Finalise" at bounding box center [122, 317] width 39 height 13
click at [228, 104] on input "01" at bounding box center [225, 107] width 15 height 9
type input "02"
click at [123, 313] on button "Save & Finalise" at bounding box center [122, 317] width 39 height 13
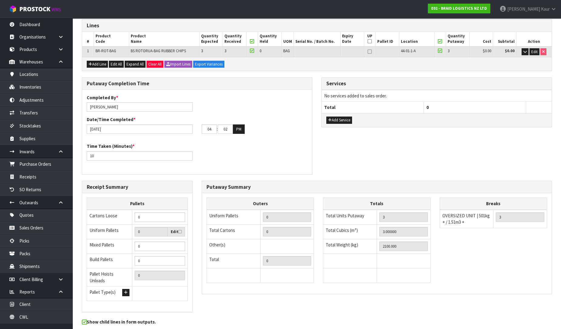
scroll to position [0, 0]
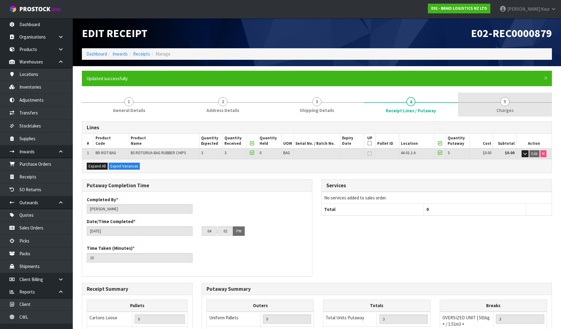
click at [508, 102] on span "5" at bounding box center [505, 101] width 9 height 9
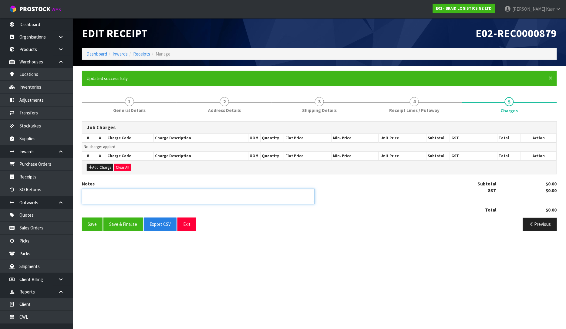
click at [136, 193] on textarea at bounding box center [198, 196] width 233 height 15
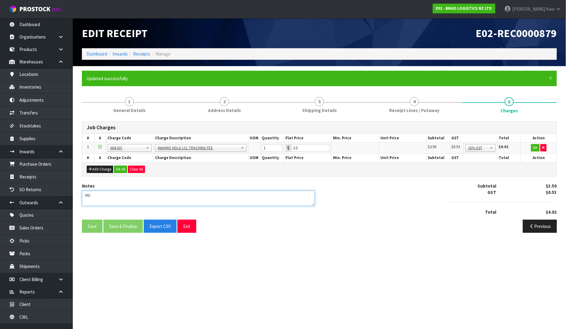
type textarea "NO"
drag, startPoint x: 144, startPoint y: 205, endPoint x: 79, endPoint y: 203, distance: 64.7
click at [79, 203] on div "Notes" at bounding box center [198, 197] width 242 height 28
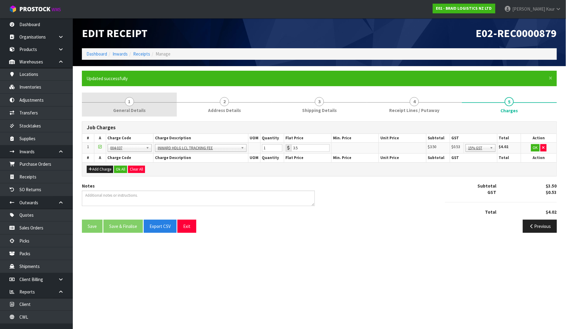
click at [126, 107] on span "General Details" at bounding box center [129, 110] width 32 height 6
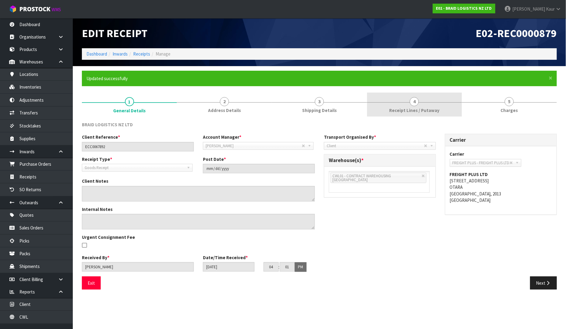
click at [390, 115] on link "4 Receipt Lines / Putaway" at bounding box center [414, 105] width 95 height 24
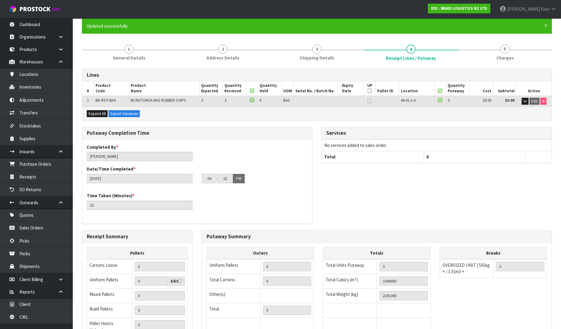
scroll to position [124, 0]
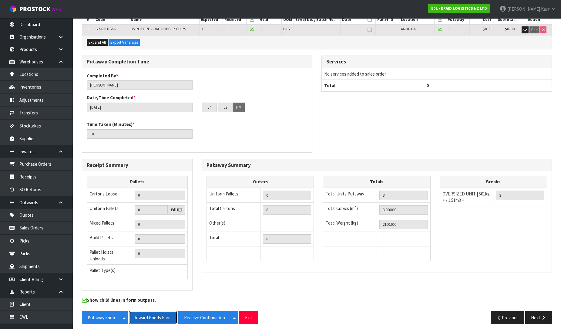
click at [155, 317] on button "Inward Goods Form" at bounding box center [153, 317] width 48 height 13
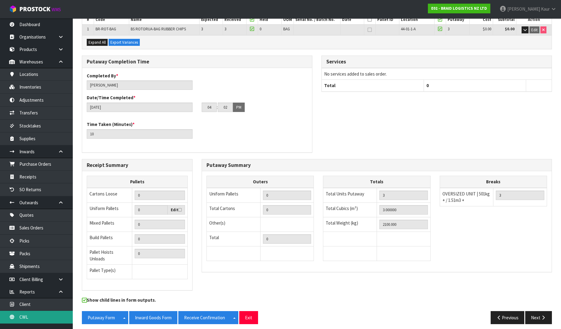
click at [30, 320] on link "CWL" at bounding box center [36, 317] width 73 height 12
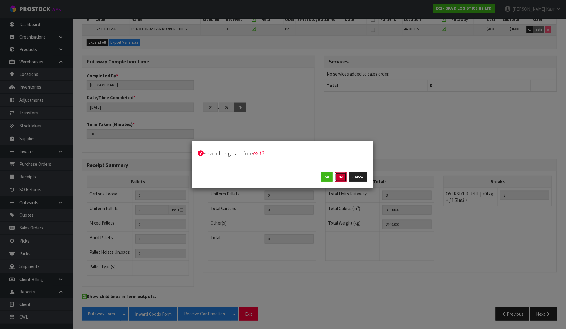
click at [341, 180] on button "No" at bounding box center [341, 177] width 12 height 10
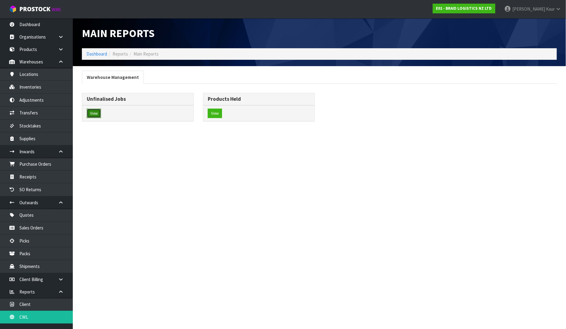
click at [96, 113] on button "View" at bounding box center [94, 114] width 14 height 10
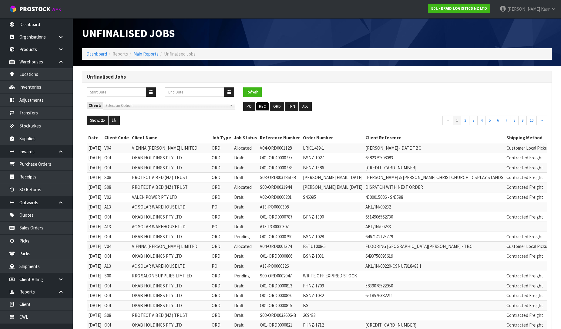
click at [262, 106] on button "REC" at bounding box center [263, 107] width 14 height 10
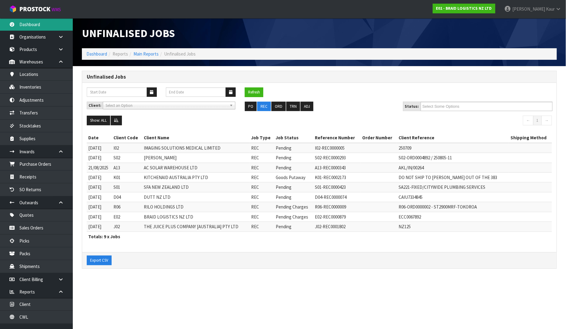
click at [30, 22] on link "Dashboard" at bounding box center [36, 24] width 73 height 12
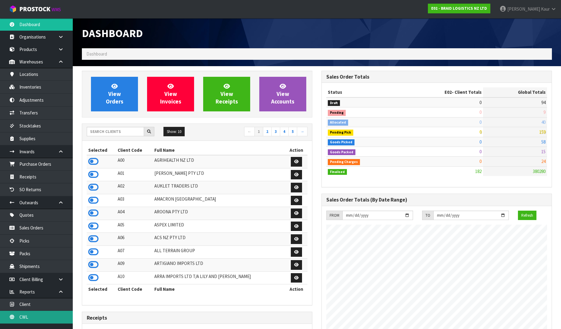
click at [26, 317] on link "CWL" at bounding box center [36, 317] width 73 height 12
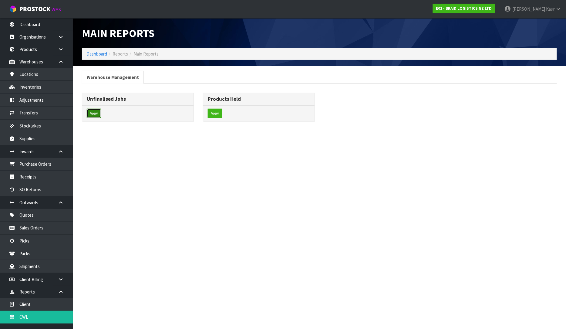
click at [92, 114] on button "View" at bounding box center [94, 114] width 14 height 10
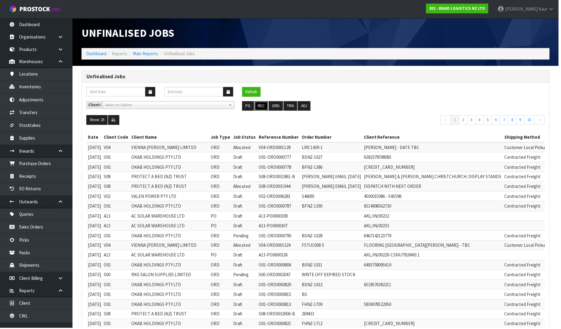
click at [263, 104] on button "REC" at bounding box center [263, 107] width 14 height 10
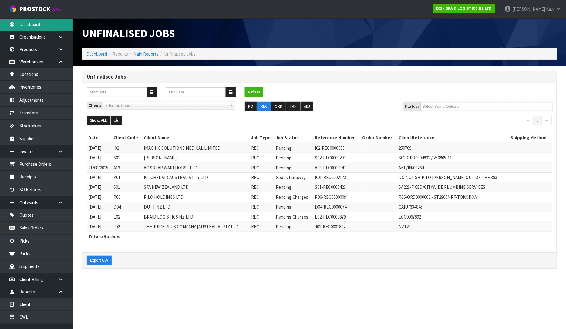
click at [24, 25] on link "Dashboard" at bounding box center [36, 24] width 73 height 12
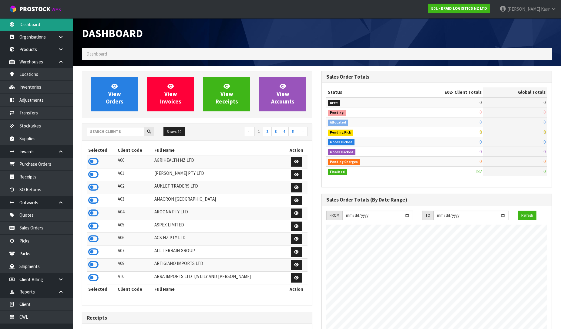
scroll to position [390, 240]
click at [108, 133] on input "text" at bounding box center [115, 131] width 57 height 9
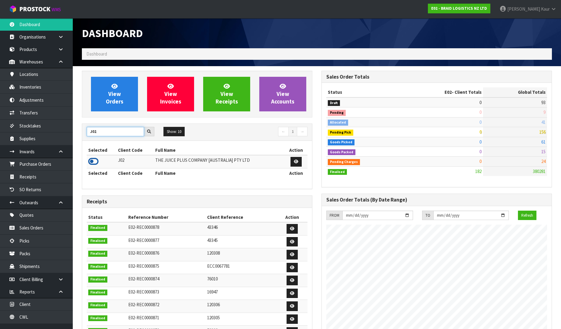
type input "J02"
click at [94, 164] on icon at bounding box center [93, 161] width 10 height 9
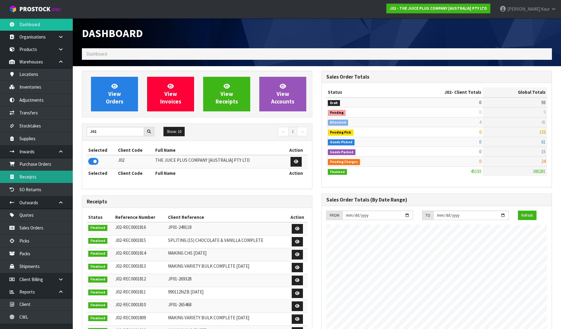
scroll to position [460, 240]
click at [60, 175] on link "Receipts" at bounding box center [36, 176] width 73 height 12
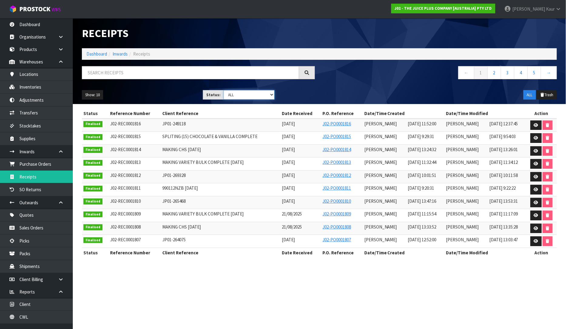
click at [271, 96] on select "Draft Pending Goods Checked Goods Putaway Pending Charges Finalised Cancelled A…" at bounding box center [249, 94] width 51 height 9
select select "string:1"
click at [224, 90] on select "Draft Pending Goods Checked Goods Putaway Pending Charges Finalised Cancelled A…" at bounding box center [249, 94] width 51 height 9
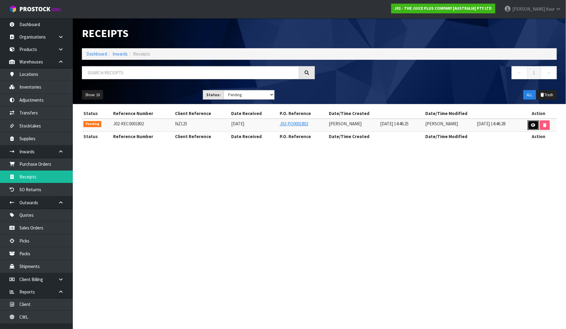
click at [535, 124] on icon at bounding box center [533, 125] width 5 height 4
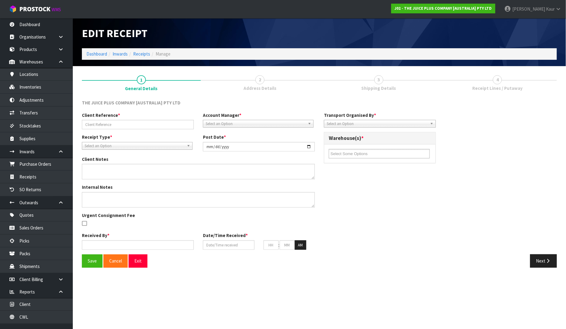
type input "NZ125"
type input "[DATE]"
type input "[PERSON_NAME]"
type input "[DATE]"
type input "02"
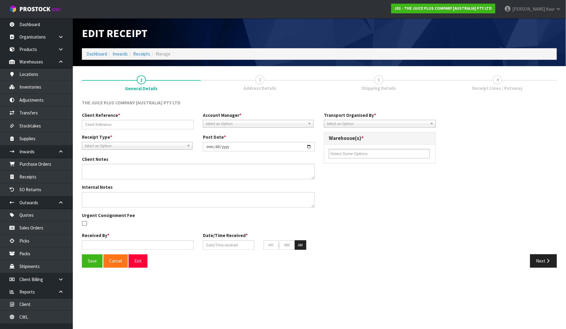
type input "46"
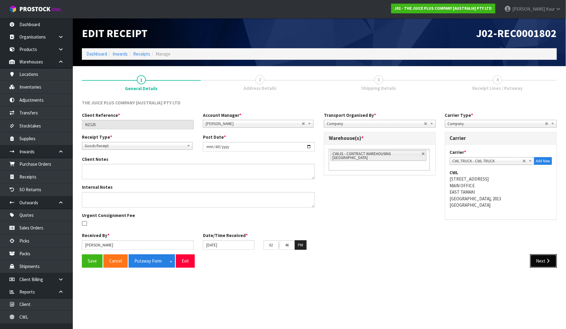
click at [531, 265] on button "Next" at bounding box center [543, 260] width 27 height 13
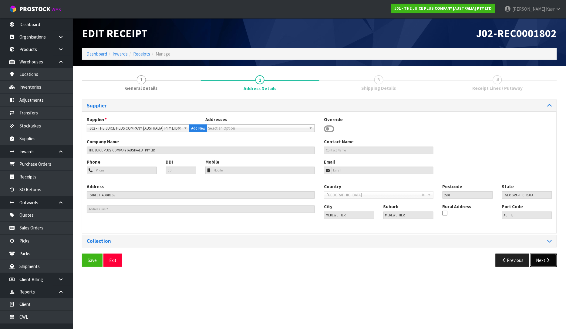
click at [534, 265] on button "Next" at bounding box center [543, 260] width 27 height 13
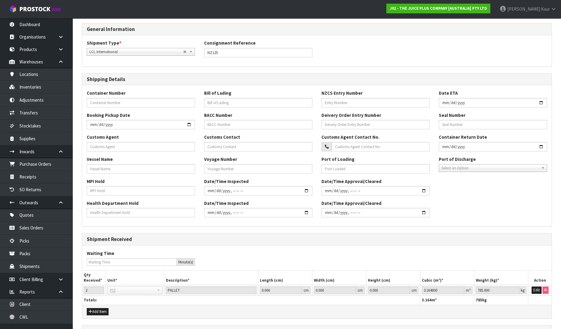
scroll to position [145, 0]
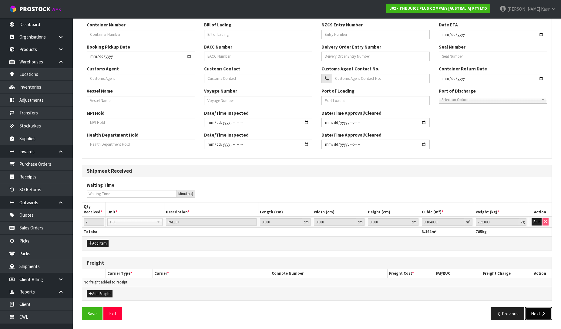
click at [543, 313] on icon "button" at bounding box center [544, 313] width 6 height 5
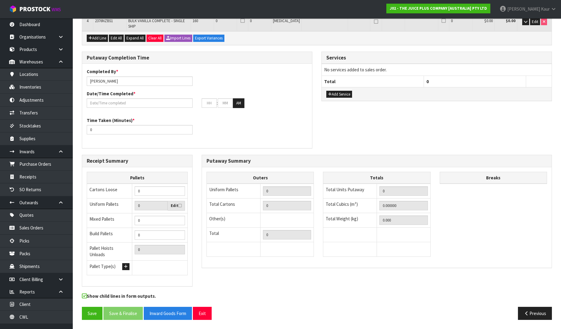
scroll to position [0, 0]
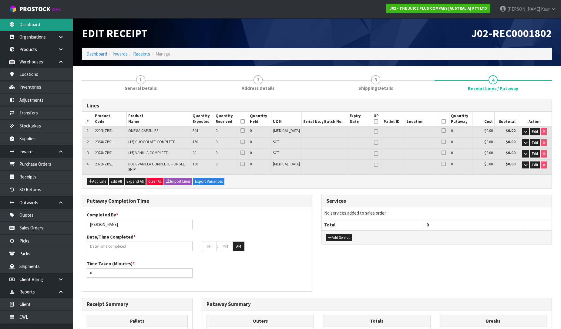
click at [47, 19] on link "Dashboard" at bounding box center [36, 24] width 73 height 12
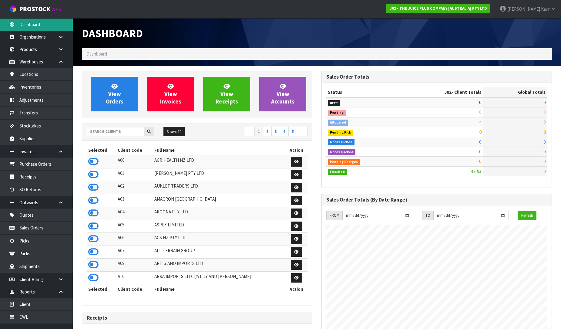
scroll to position [460, 240]
click at [124, 133] on input "text" at bounding box center [115, 131] width 57 height 9
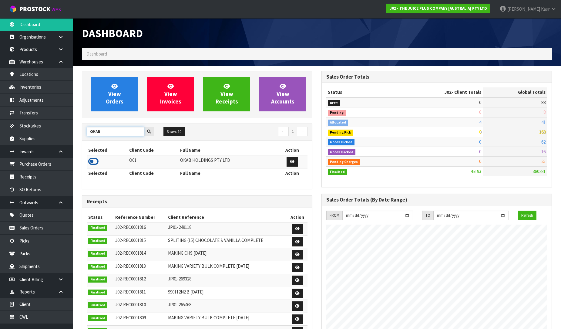
type input "OKAB"
click at [90, 163] on icon at bounding box center [93, 161] width 10 height 9
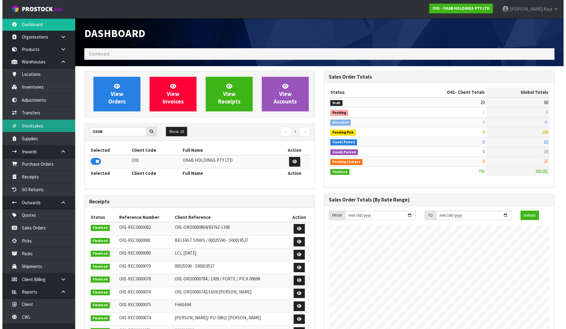
scroll to position [381, 240]
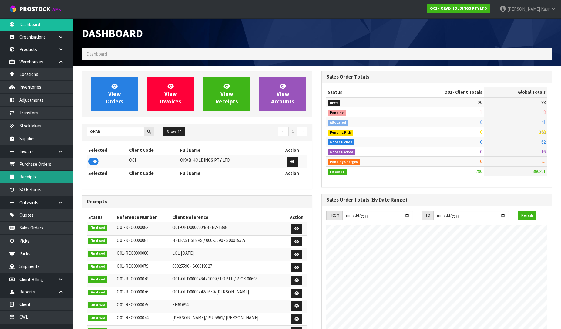
click at [46, 177] on link "Receipts" at bounding box center [36, 176] width 73 height 12
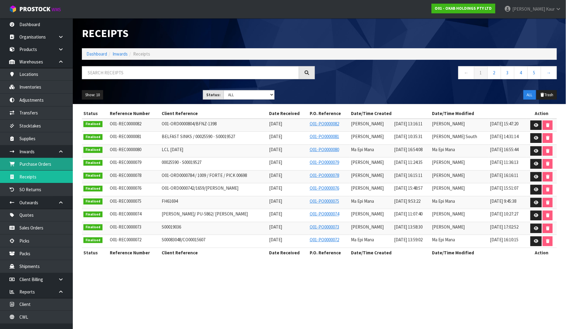
click at [52, 169] on link "Purchase Orders" at bounding box center [36, 164] width 73 height 12
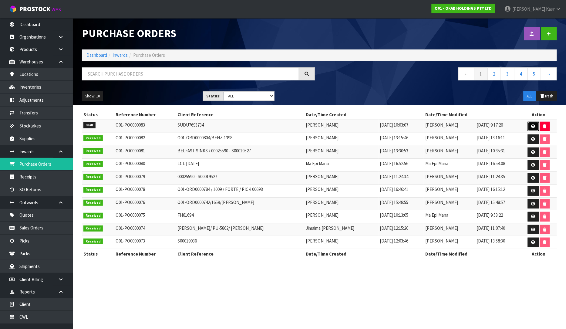
click at [533, 125] on icon at bounding box center [533, 126] width 5 height 4
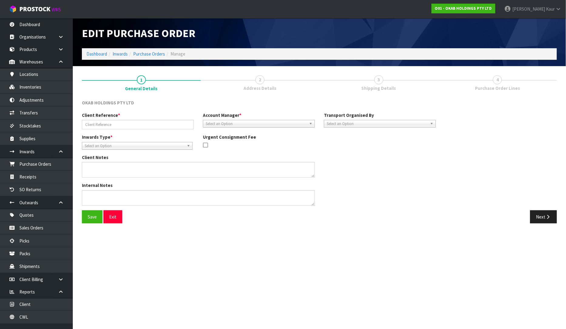
type input "SUDU7693734"
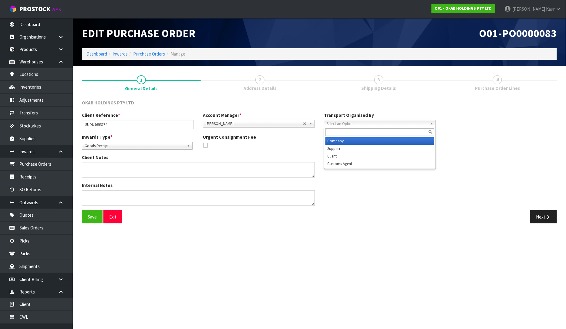
click at [368, 127] on div "Select an Option Company Supplier Client Customs Agent" at bounding box center [380, 124] width 112 height 8
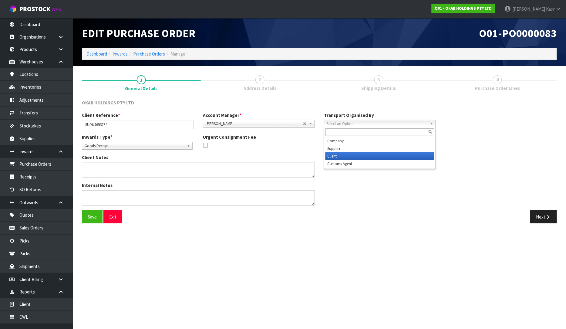
click at [353, 155] on li "Client" at bounding box center [380, 156] width 109 height 8
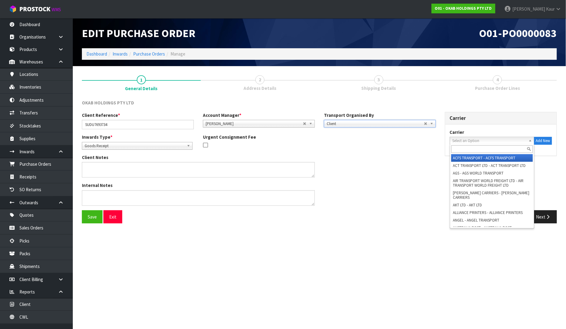
click at [491, 138] on span "Select an Option" at bounding box center [490, 140] width 74 height 7
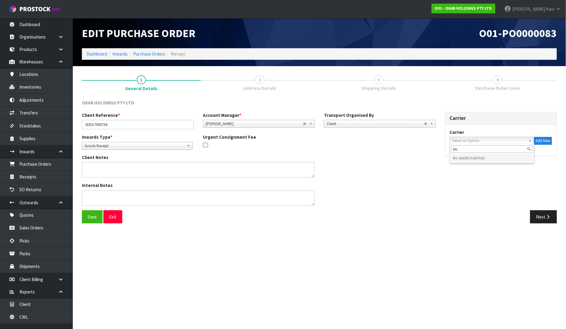
type input "d"
click at [471, 140] on span "Select an Option" at bounding box center [490, 140] width 74 height 7
type input "rl"
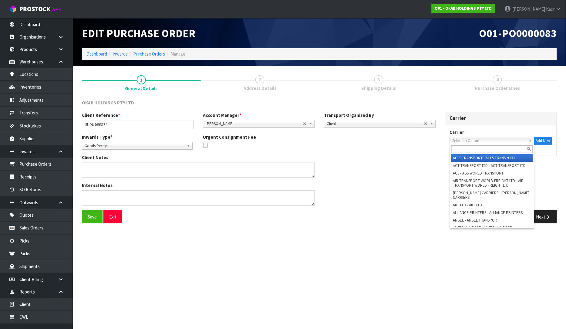
click at [465, 139] on span "Select an Option" at bounding box center [490, 140] width 74 height 7
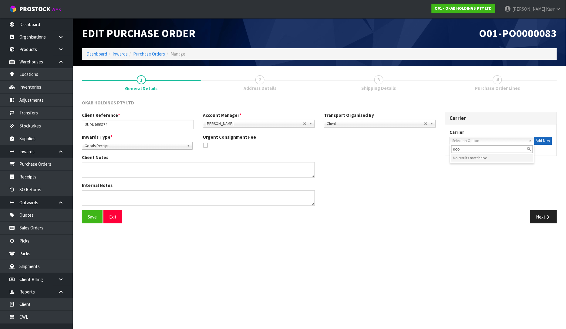
type input "doo"
click at [545, 141] on button "Add New" at bounding box center [543, 141] width 18 height 8
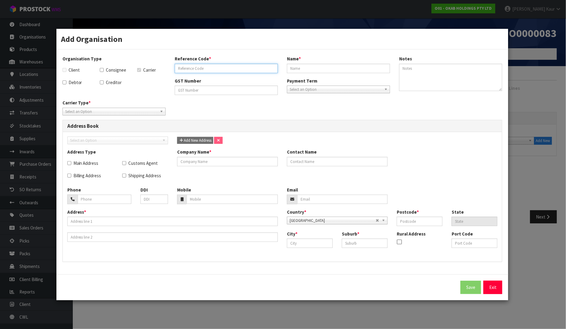
click at [195, 69] on input "text" at bounding box center [226, 68] width 103 height 9
drag, startPoint x: 222, startPoint y: 70, endPoint x: 171, endPoint y: 71, distance: 51.3
click at [171, 71] on div "Reference Code * DOOR TO DOOR" at bounding box center [226, 64] width 112 height 17
type input "DOOR TO DOOR"
click at [334, 64] on input "text" at bounding box center [338, 68] width 103 height 9
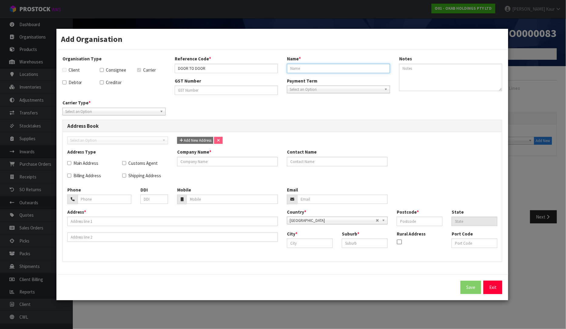
paste input "DOOR TO DOOR"
type input "DOOR TO DOOR"
click at [195, 165] on input "text" at bounding box center [227, 161] width 101 height 9
paste input "DOOR TO DOOR"
type input "DOOR TO DOOR"
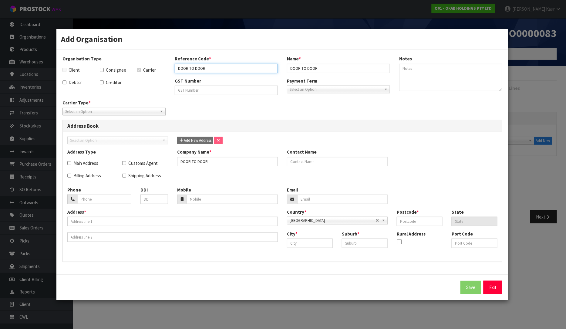
click at [219, 69] on input "DOOR TO DOOR" at bounding box center [226, 68] width 103 height 9
drag, startPoint x: 237, startPoint y: 68, endPoint x: 174, endPoint y: 74, distance: 63.1
click at [174, 74] on div "Reference Code * DOOR TO DOOR FREIGHT SERVICES Name * DOOR TO DOOR" at bounding box center [282, 67] width 225 height 22
type input "DOOR TO DOOR FREIGHT SERVICES"
drag, startPoint x: 326, startPoint y: 68, endPoint x: 282, endPoint y: 70, distance: 43.4
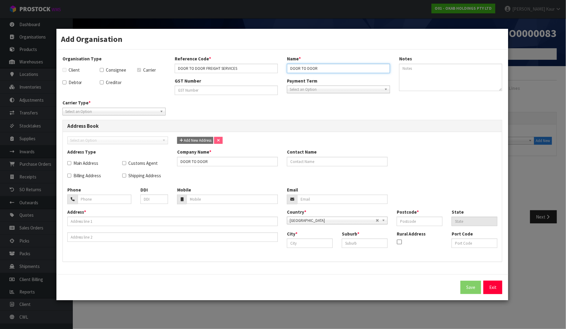
click at [282, 70] on div "Reference Code * DOOR TO DOOR FREIGHT SERVICES Name * DOOR TO DOOR" at bounding box center [282, 67] width 225 height 22
paste input "DOOR TO DOOR FREIGHT SERVICES"
type input "DOOR TO DOOR FREIGHT SERVICES"
drag, startPoint x: 225, startPoint y: 164, endPoint x: 154, endPoint y: 169, distance: 71.1
click at [154, 169] on div "Address Type Main Address Customs Agent Billing Address Shipping Address Compan…" at bounding box center [283, 168] width 440 height 38
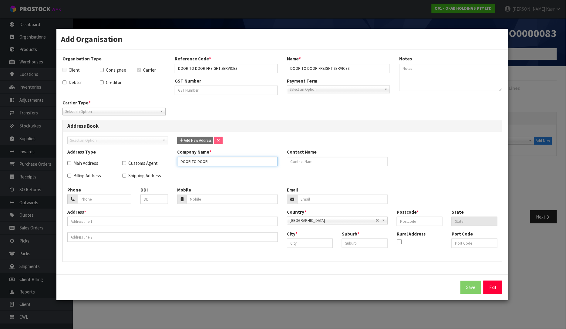
paste input "FREIGHT SERVICES"
type input "DOOR TO DOOR FREIGHT SERVICES"
click at [99, 219] on input "text" at bounding box center [172, 221] width 211 height 9
paste input "[STREET_ADDRESS][PERSON_NAME]"
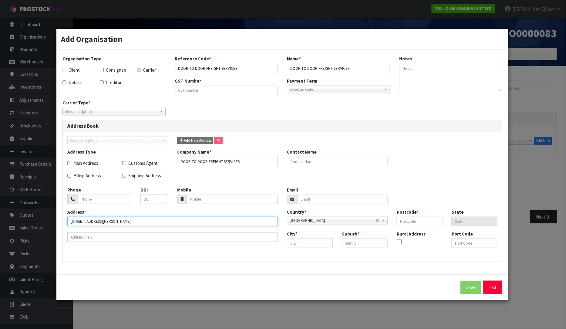
type input "[STREET_ADDRESS][PERSON_NAME]"
click at [436, 215] on div "Postcode *" at bounding box center [419, 217] width 55 height 17
click at [428, 222] on input "text" at bounding box center [420, 221] width 46 height 9
type input "2022"
click at [364, 242] on input "text" at bounding box center [365, 242] width 46 height 9
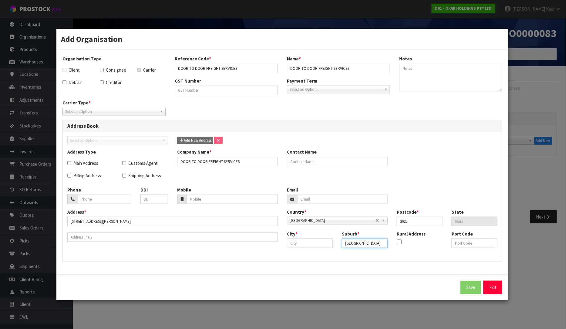
type input "[GEOGRAPHIC_DATA]"
click at [306, 246] on input "text" at bounding box center [310, 242] width 46 height 9
type input "[GEOGRAPHIC_DATA]"
drag, startPoint x: 167, startPoint y: 224, endPoint x: 112, endPoint y: 229, distance: 54.9
click at [112, 229] on div "Address * [STREET_ADDRESS][PERSON_NAME]" at bounding box center [173, 225] width 220 height 33
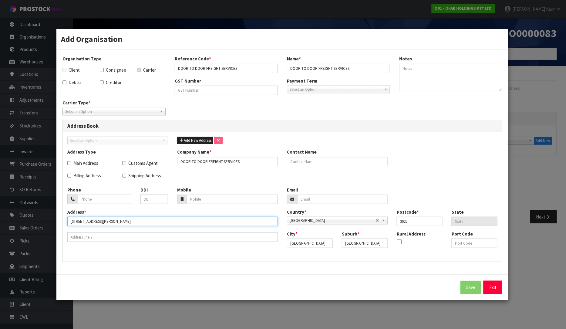
type input "[STREET_ADDRESS][PERSON_NAME]"
click at [190, 201] on input "tel" at bounding box center [232, 198] width 91 height 9
paste input "[PHONE_NUMBER]"
type input "[PHONE_NUMBER]"
click at [110, 199] on input "tel" at bounding box center [105, 198] width 54 height 9
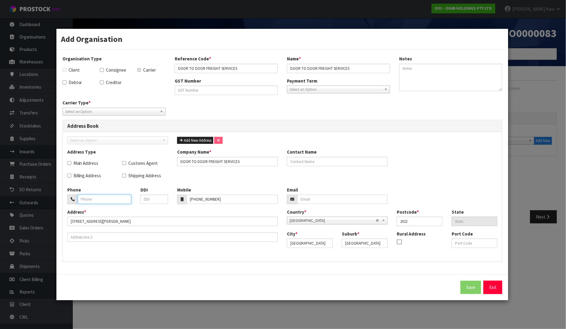
paste input "Thanks and Best Regards, [PERSON_NAME] > [PERSON_NAME] | MANAGING DIRECTOR T [P…"
type input "Thanks and Best Regards, [PERSON_NAME] > [PERSON_NAME] | MANAGING DIRECTOR T [P…"
drag, startPoint x: 79, startPoint y: 200, endPoint x: 181, endPoint y: 192, distance: 102.0
click at [181, 192] on div "Phone Thanks and Best Regards, [PERSON_NAME] > [PERSON_NAME] | MANAGING DIRECTO…" at bounding box center [283, 198] width 440 height 22
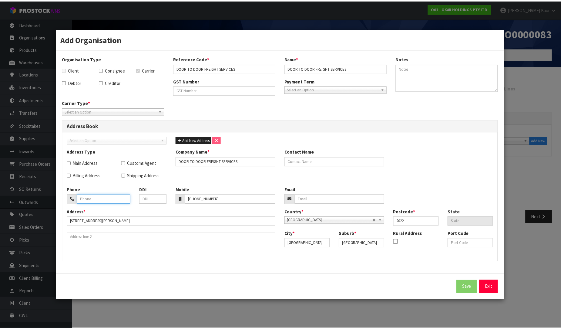
scroll to position [0, 0]
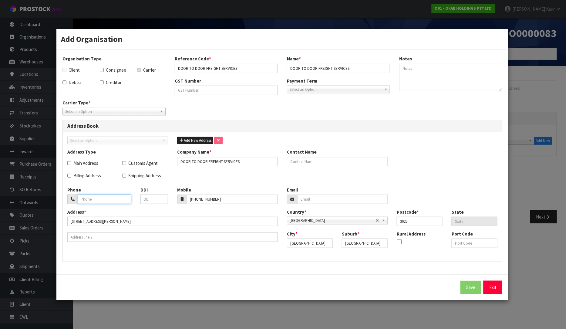
click at [84, 201] on input "tel" at bounding box center [105, 198] width 54 height 9
paste input "[PHONE_NUMBER]"
type input "[PHONE_NUMBER]"
click at [110, 110] on span "Select an Option" at bounding box center [111, 111] width 92 height 7
click at [97, 128] on li "Company" at bounding box center [114, 129] width 100 height 8
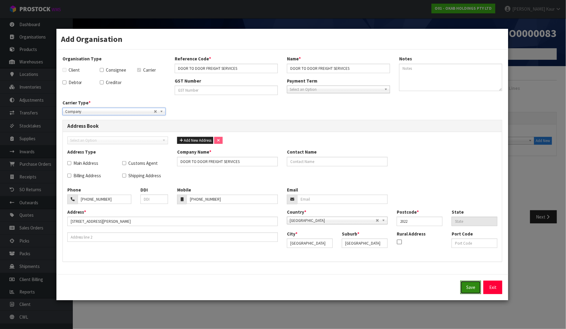
click at [471, 286] on button "Save" at bounding box center [471, 287] width 21 height 13
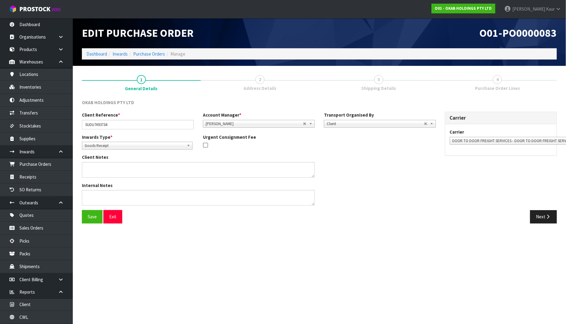
click at [475, 219] on div "Next" at bounding box center [440, 216] width 233 height 13
click at [547, 214] on icon "button" at bounding box center [548, 216] width 6 height 5
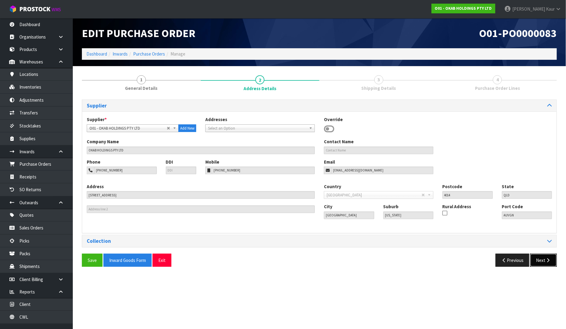
click at [548, 257] on button "Next" at bounding box center [543, 260] width 27 height 13
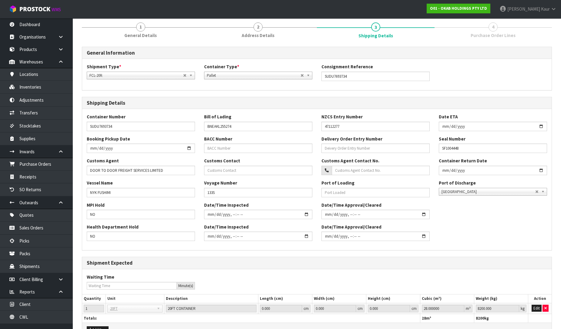
scroll to position [89, 0]
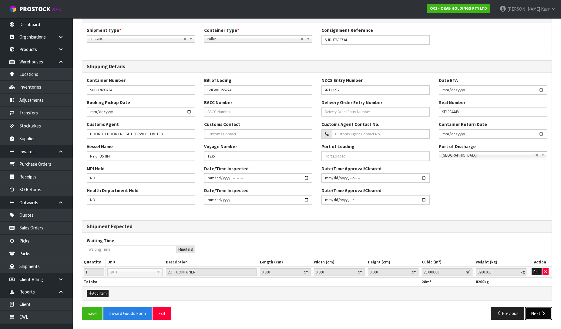
click at [532, 312] on button "Next" at bounding box center [538, 313] width 27 height 13
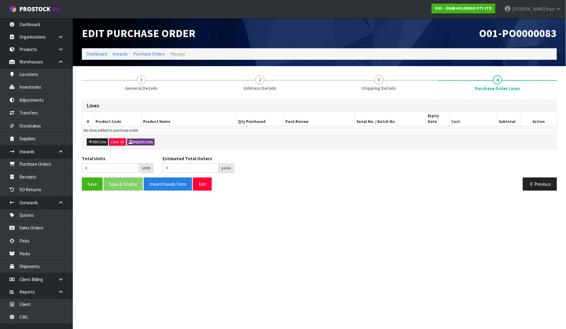
click at [148, 138] on button "Import Lines" at bounding box center [141, 141] width 28 height 7
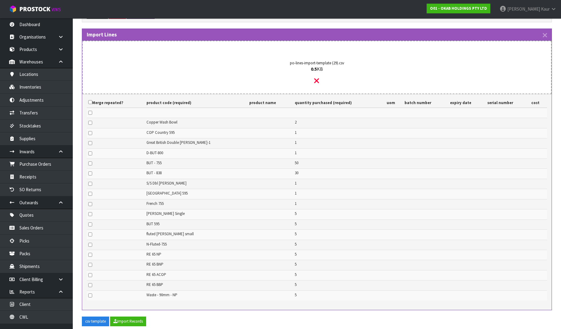
scroll to position [165, 0]
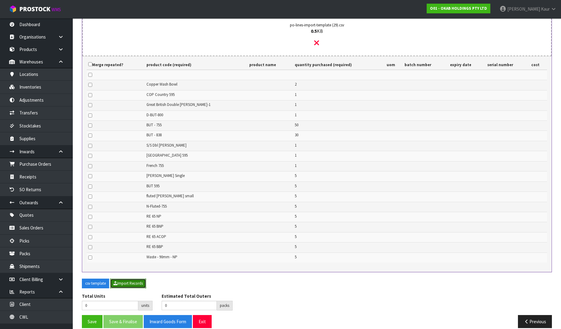
click at [117, 281] on icon "button" at bounding box center [115, 283] width 4 height 4
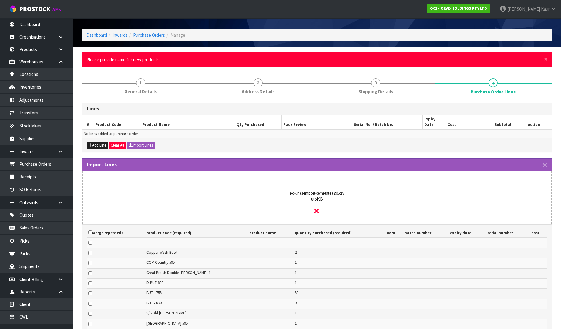
scroll to position [18, 0]
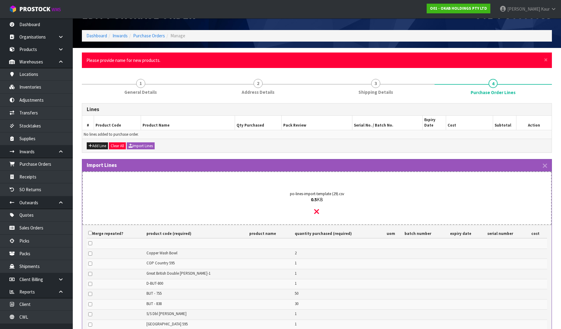
click at [542, 162] on h3 "Import Lines" at bounding box center [317, 165] width 461 height 6
click at [544, 162] on icon "button" at bounding box center [545, 165] width 4 height 7
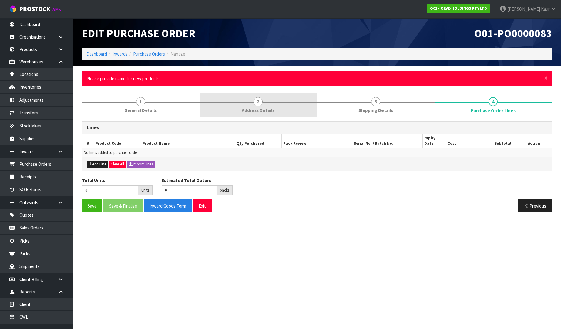
scroll to position [0, 0]
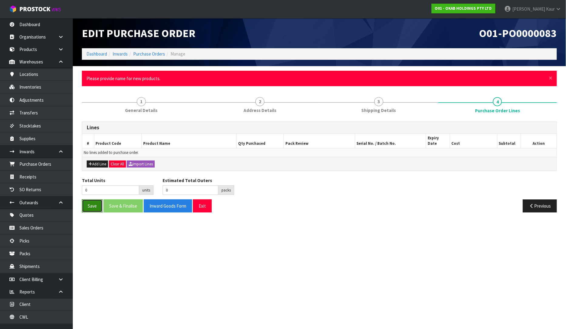
click at [92, 199] on button "Save" at bounding box center [92, 205] width 21 height 13
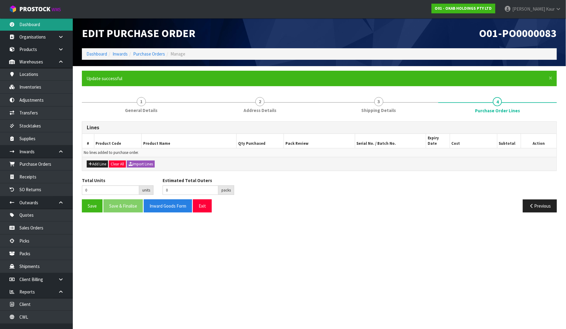
click at [31, 29] on link "Dashboard" at bounding box center [36, 24] width 73 height 12
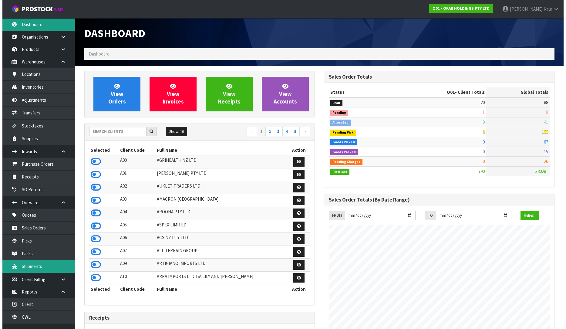
scroll to position [7, 0]
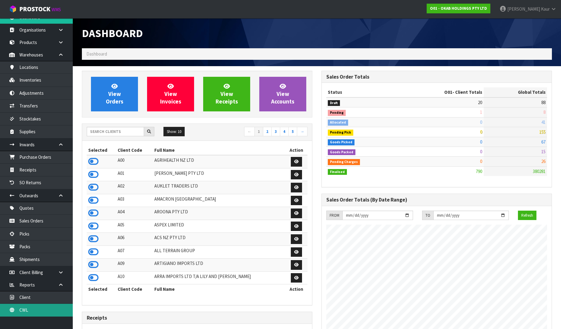
click at [29, 315] on link "CWL" at bounding box center [36, 310] width 73 height 12
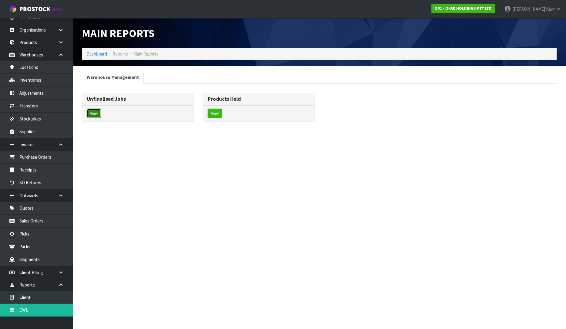
click at [91, 113] on button "View" at bounding box center [94, 114] width 14 height 10
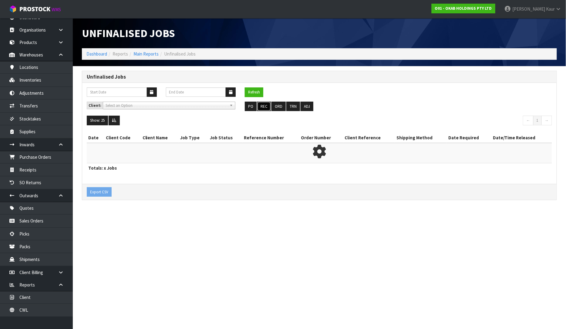
click at [261, 104] on button "REC" at bounding box center [264, 107] width 14 height 10
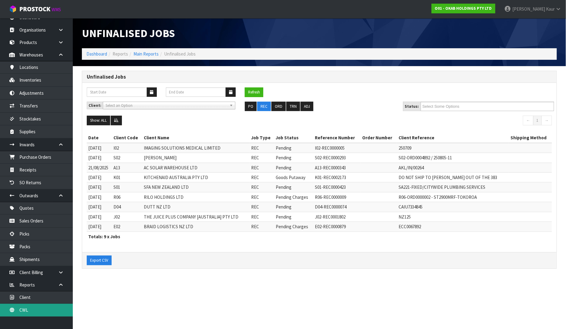
click at [26, 310] on link "CWL" at bounding box center [36, 310] width 73 height 12
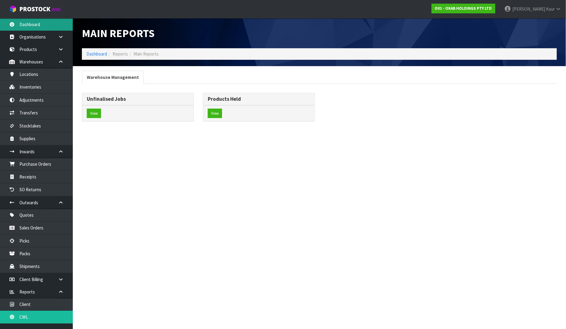
click at [40, 25] on link "Dashboard" at bounding box center [36, 24] width 73 height 12
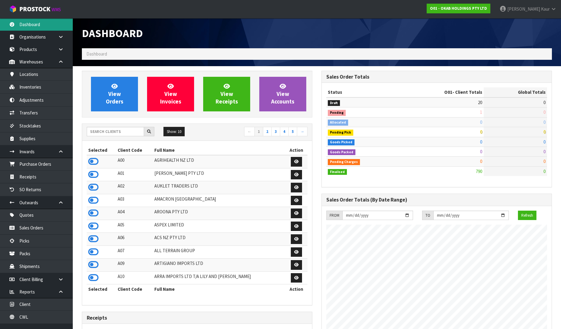
scroll to position [381, 240]
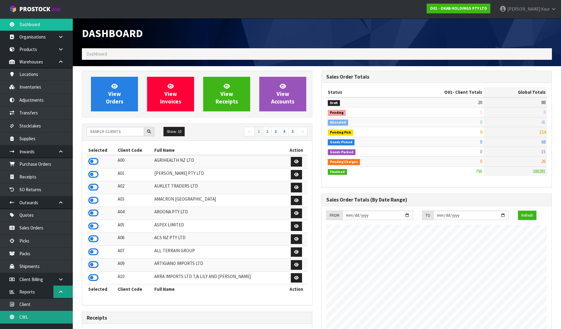
drag, startPoint x: 35, startPoint y: 317, endPoint x: 54, endPoint y: 292, distance: 31.0
click at [35, 317] on link "CWL" at bounding box center [36, 317] width 73 height 12
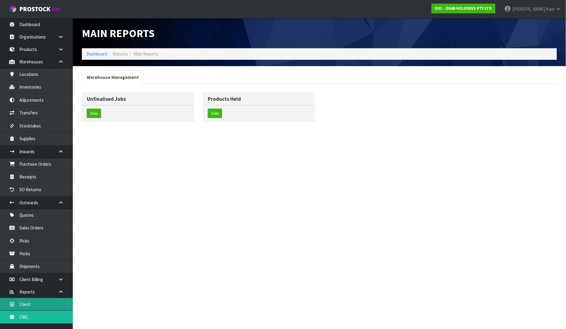
click at [38, 309] on link "Client" at bounding box center [36, 304] width 73 height 12
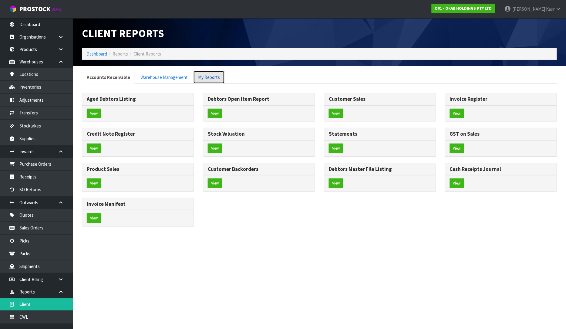
click at [202, 76] on link "My Reports" at bounding box center [209, 77] width 32 height 13
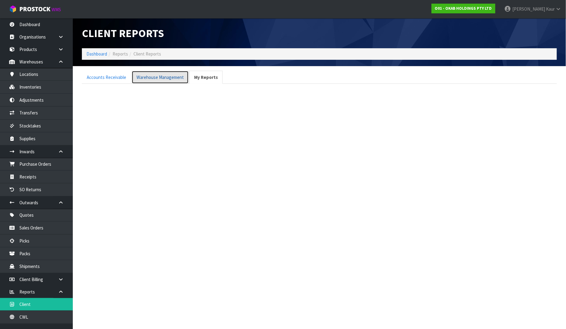
click at [175, 76] on link "Warehouse Management" at bounding box center [160, 77] width 57 height 13
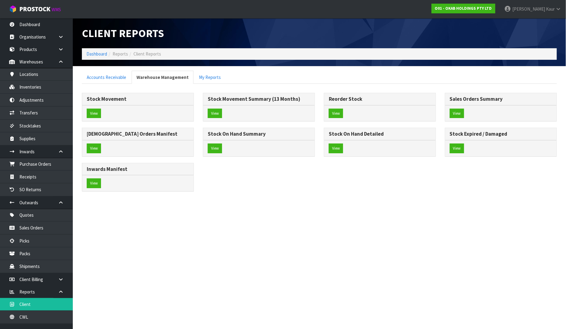
click at [309, 195] on div "Stock Movement View Stock Movement Summary (13 Months) View Reorder Stock" at bounding box center [319, 145] width 484 height 105
click at [42, 27] on link "Dashboard" at bounding box center [36, 24] width 73 height 12
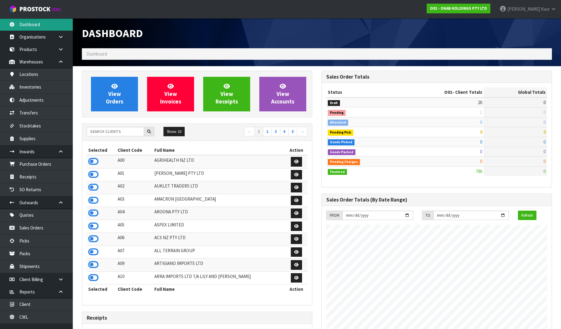
scroll to position [381, 240]
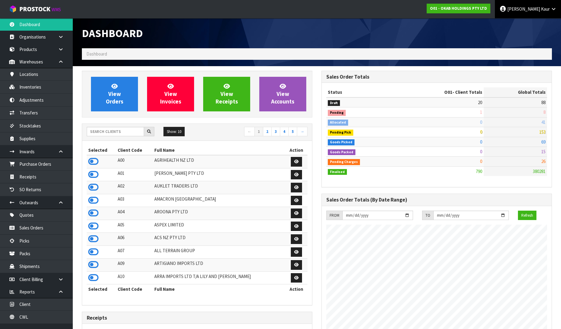
click at [551, 10] on icon at bounding box center [554, 9] width 6 height 5
click at [528, 22] on link "Logout" at bounding box center [537, 24] width 48 height 8
